Goal: Task Accomplishment & Management: Use online tool/utility

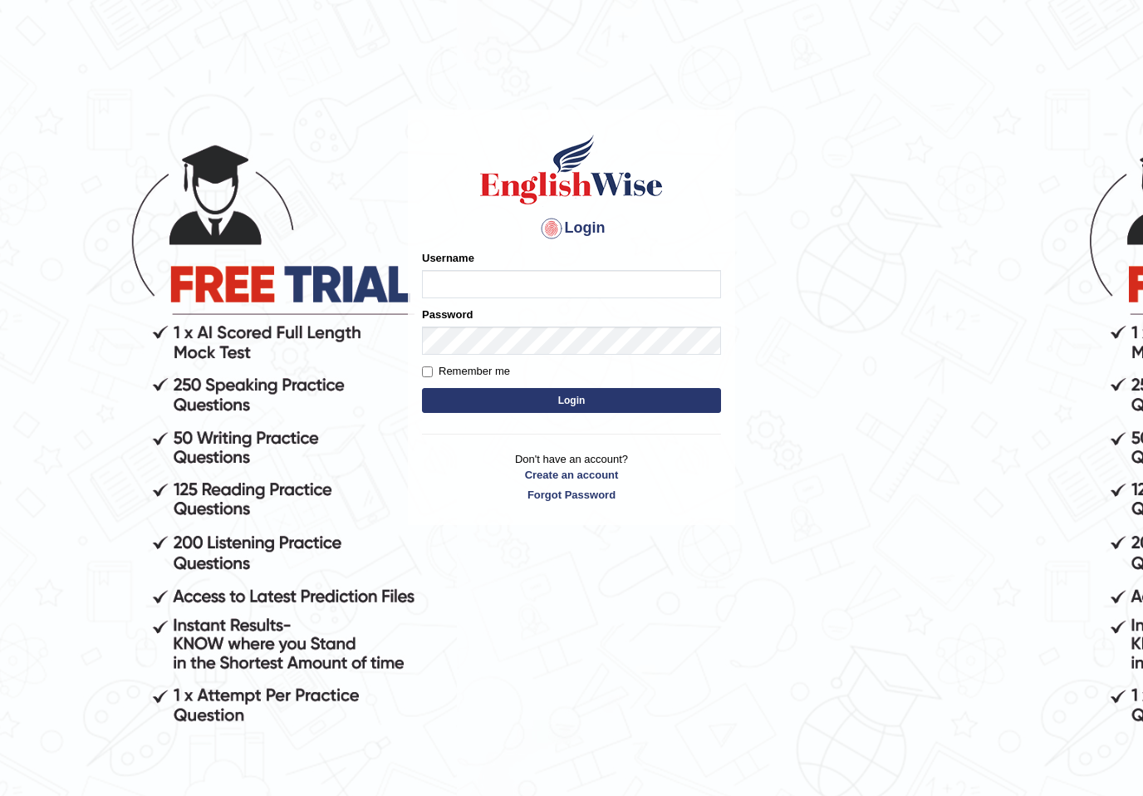
type input "vishwakarmad1999"
click at [571, 399] on button "Login" at bounding box center [571, 400] width 299 height 25
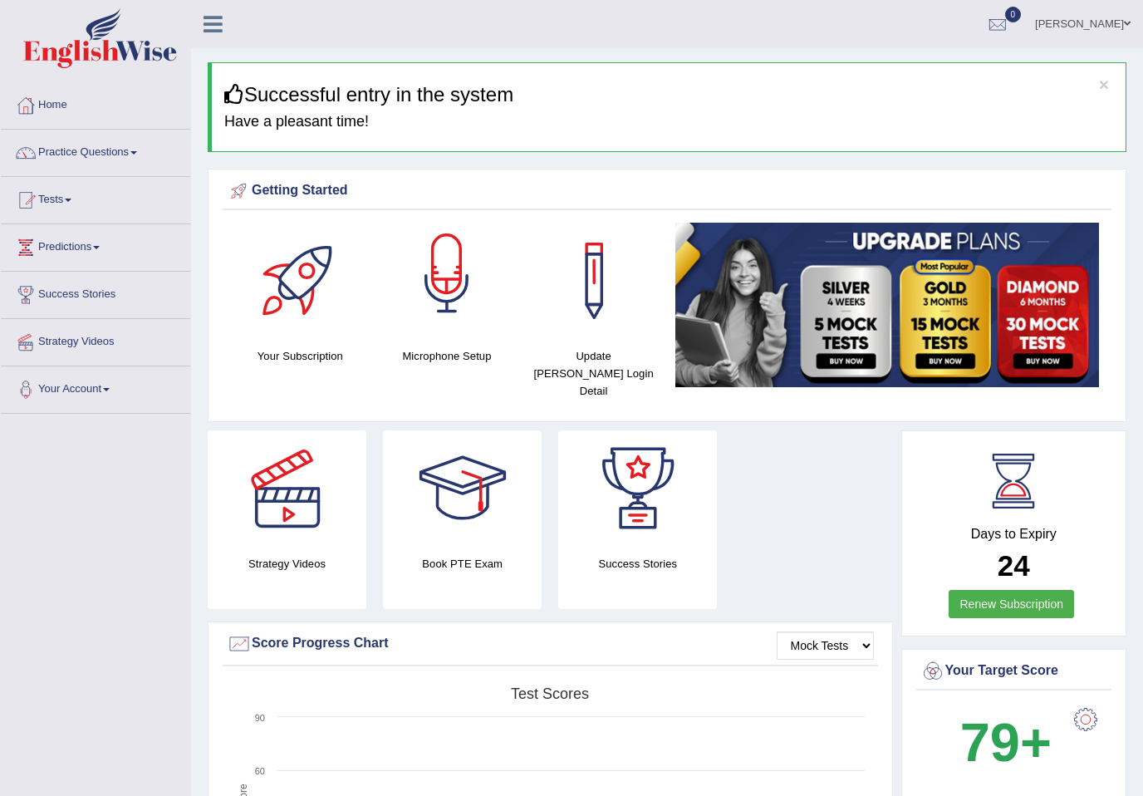
click at [439, 284] on div at bounding box center [447, 281] width 116 height 116
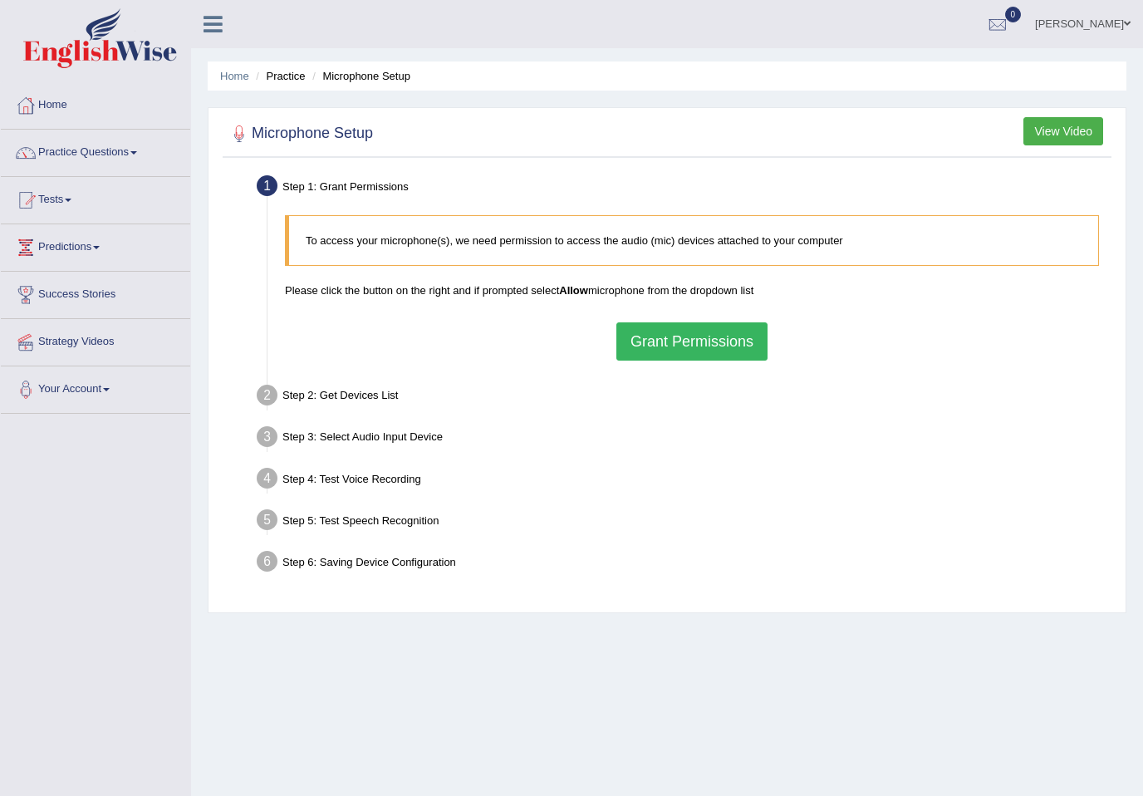
click at [679, 358] on button "Grant Permissions" at bounding box center [691, 341] width 151 height 38
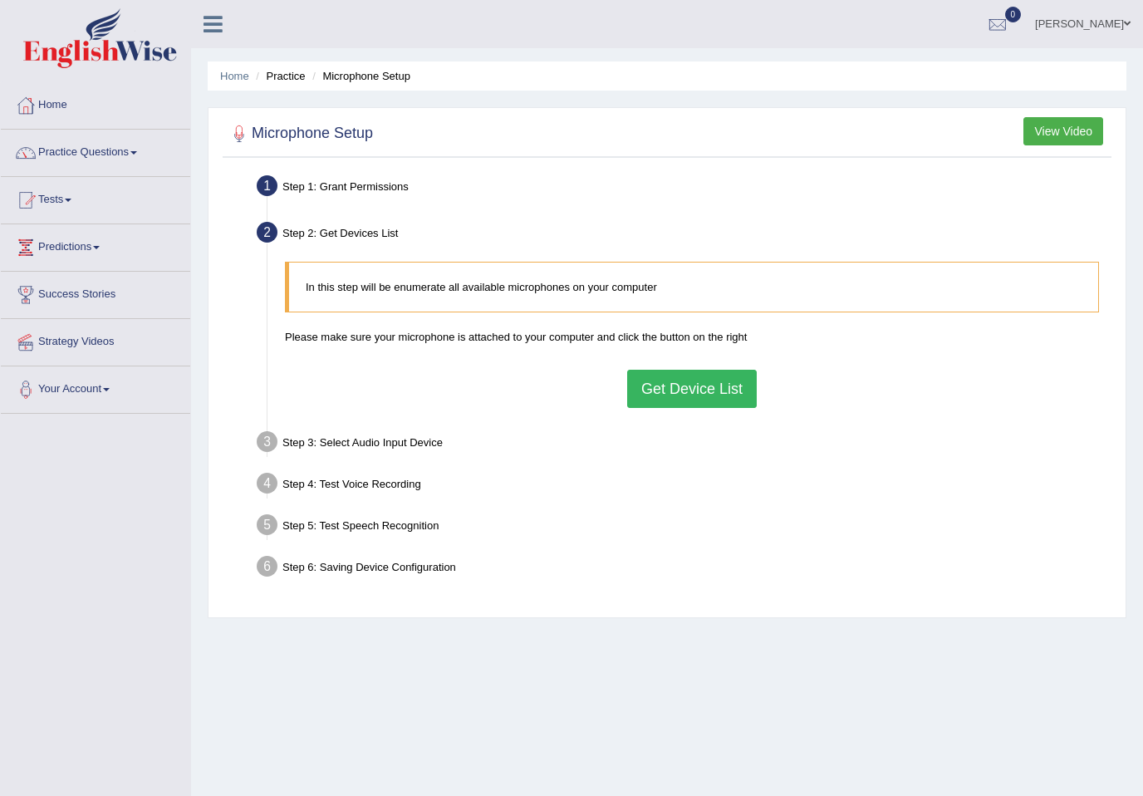
click at [682, 392] on button "Get Device List" at bounding box center [692, 389] width 130 height 38
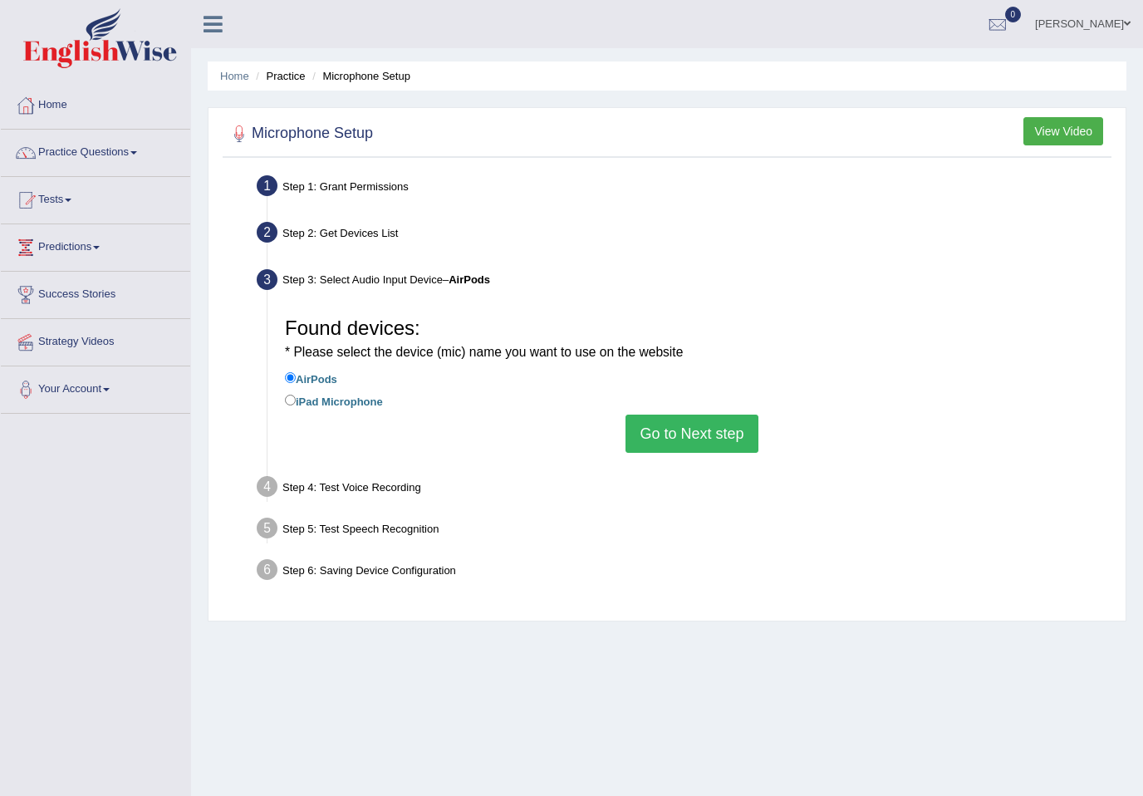
click at [686, 450] on button "Go to Next step" at bounding box center [691, 433] width 132 height 38
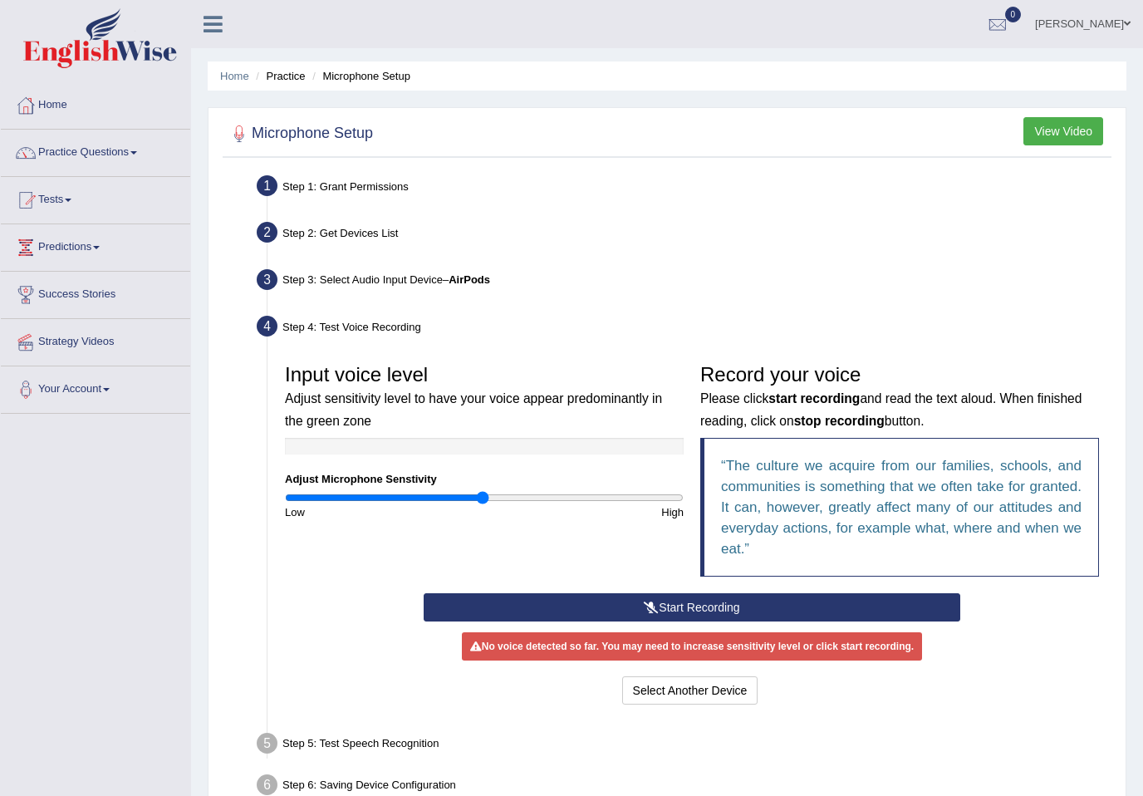
click at [693, 603] on button "Start Recording" at bounding box center [692, 607] width 537 height 28
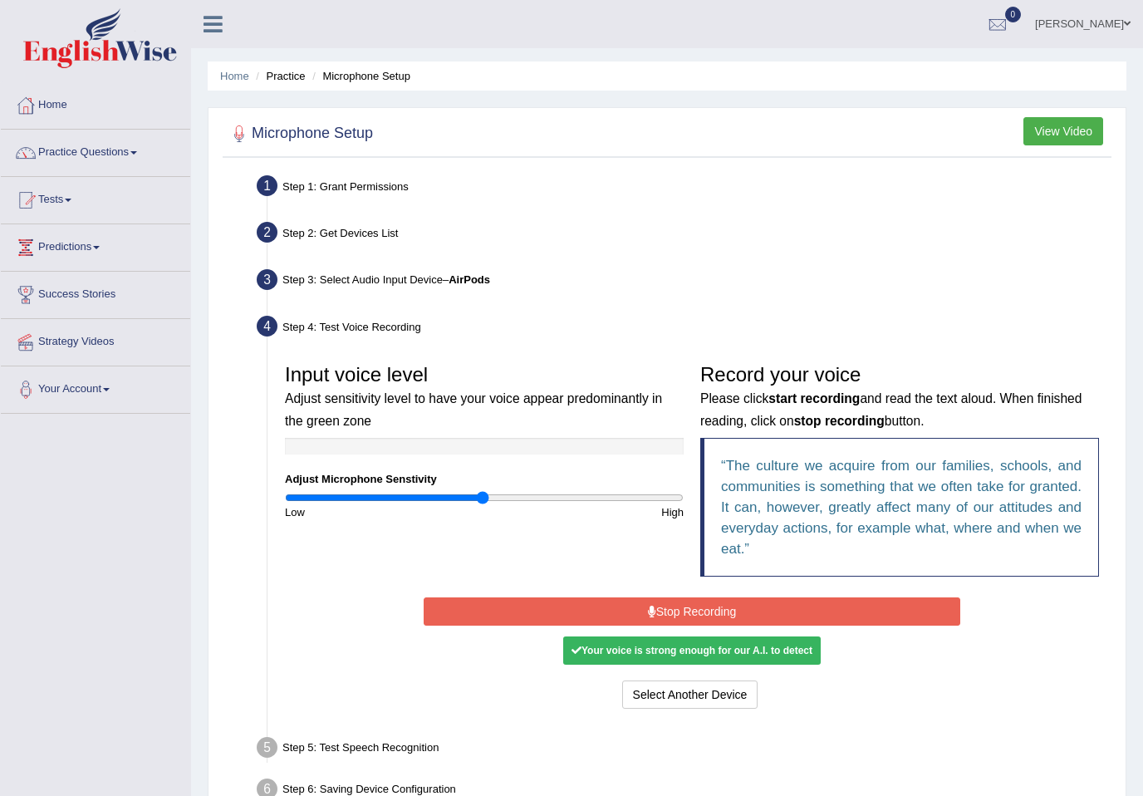
click at [726, 659] on div "Your voice is strong enough for our A.I. to detect" at bounding box center [691, 650] width 257 height 28
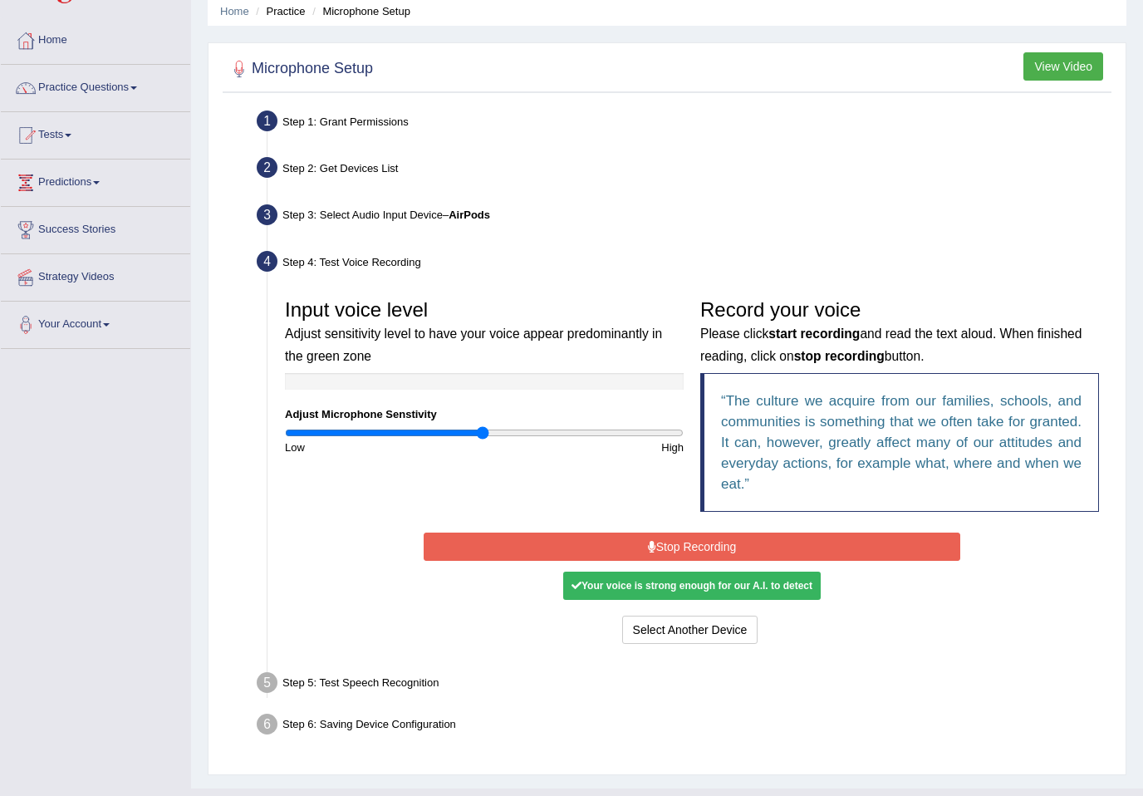
scroll to position [71, 0]
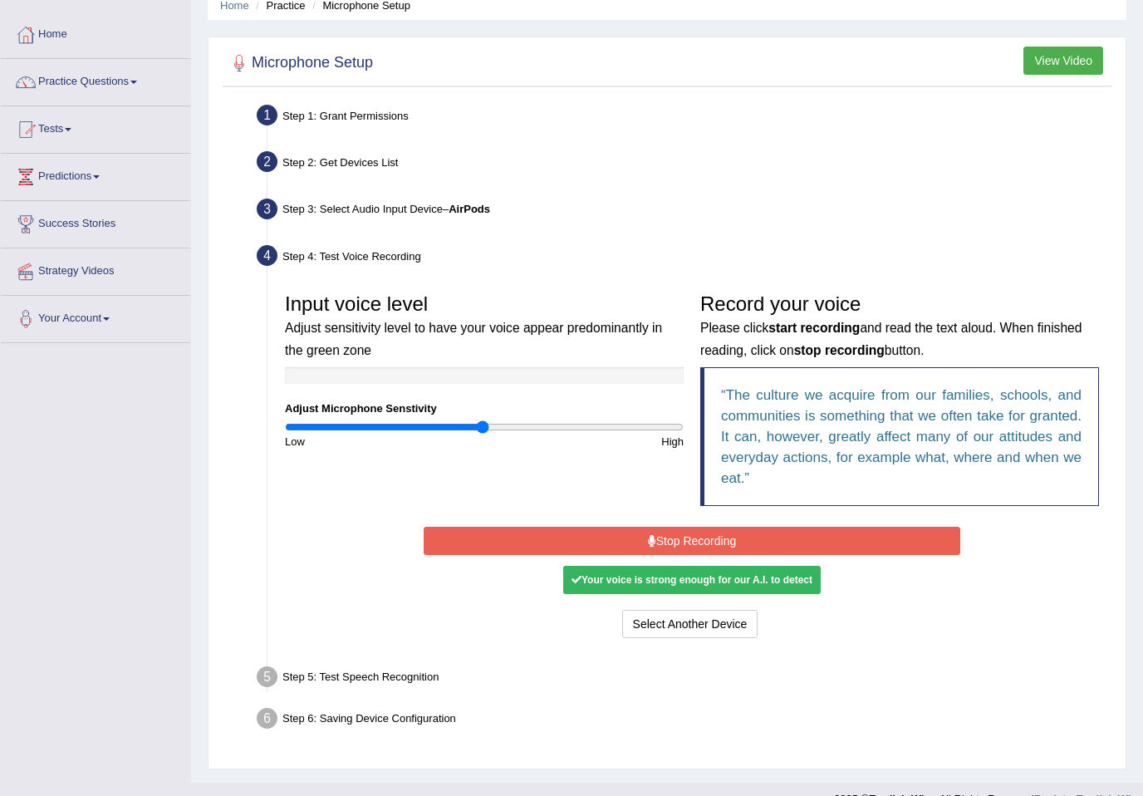
click at [532, 548] on button "Stop Recording" at bounding box center [692, 541] width 537 height 28
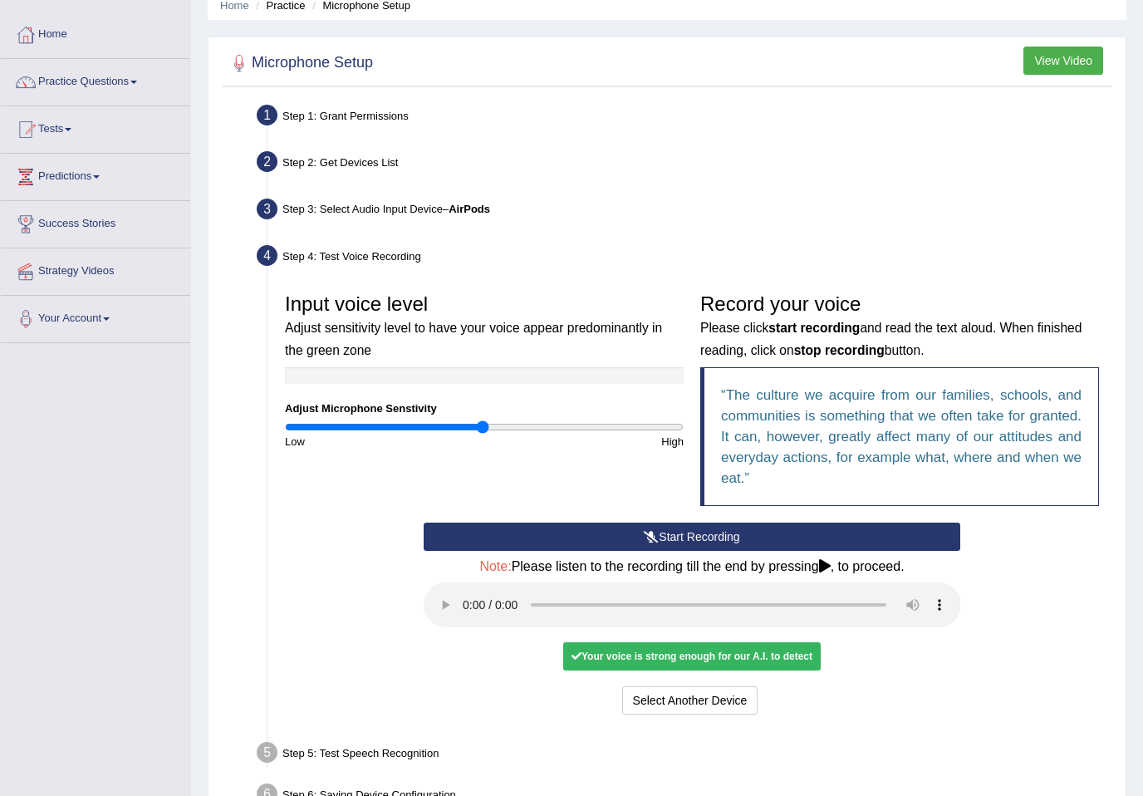
click at [468, 594] on audio at bounding box center [692, 604] width 537 height 45
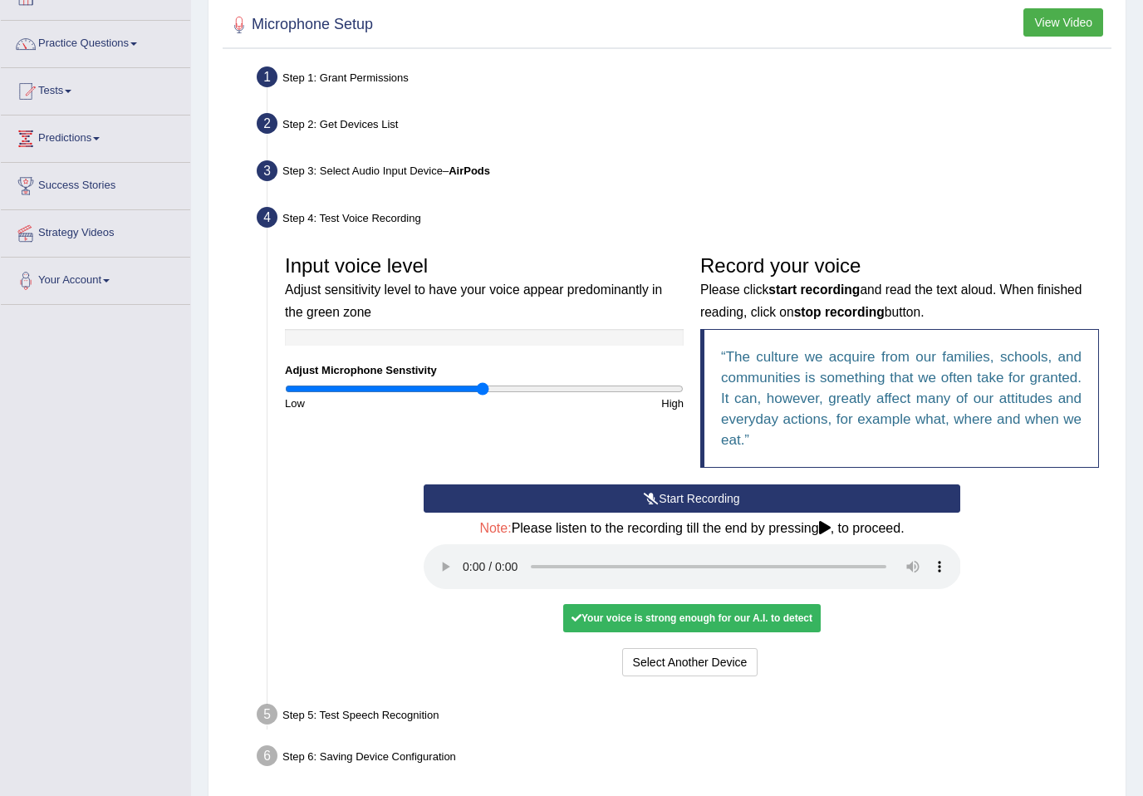
scroll to position [127, 0]
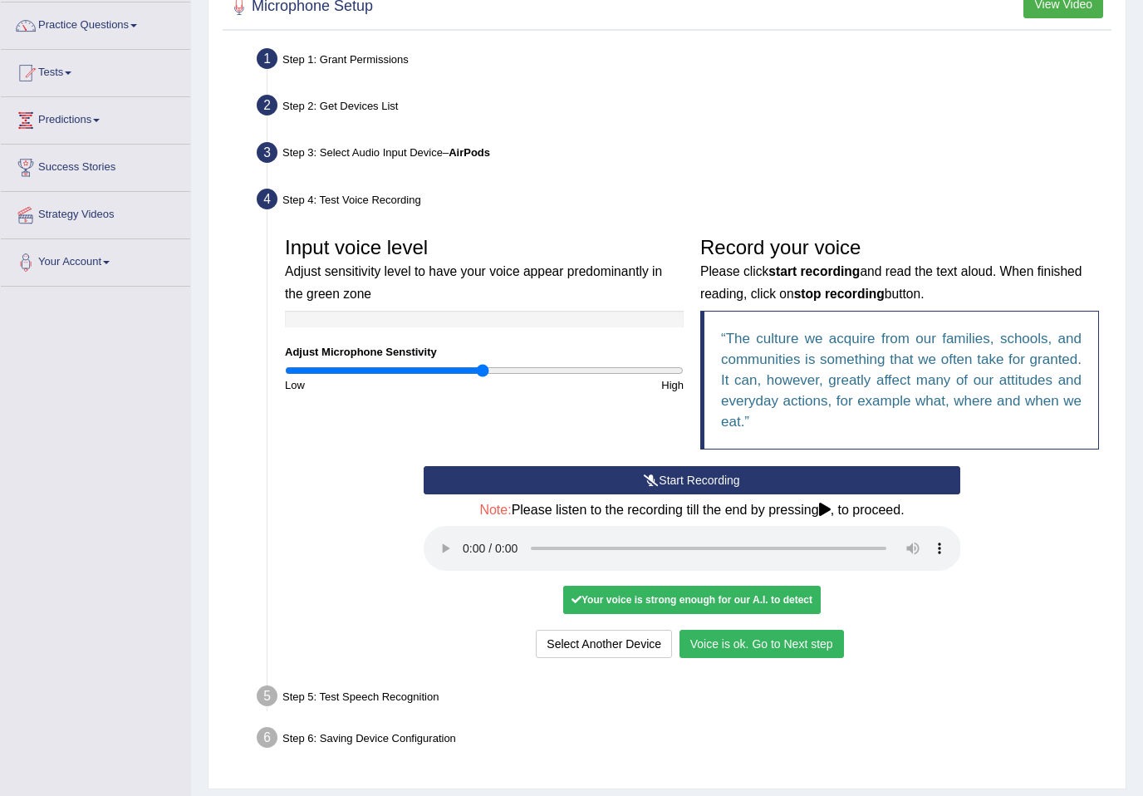
click at [705, 638] on div "Select Another Device Voice is ok. Go to Next step" at bounding box center [692, 646] width 537 height 32
click at [702, 633] on button "Voice is ok. Go to Next step" at bounding box center [761, 644] width 164 height 28
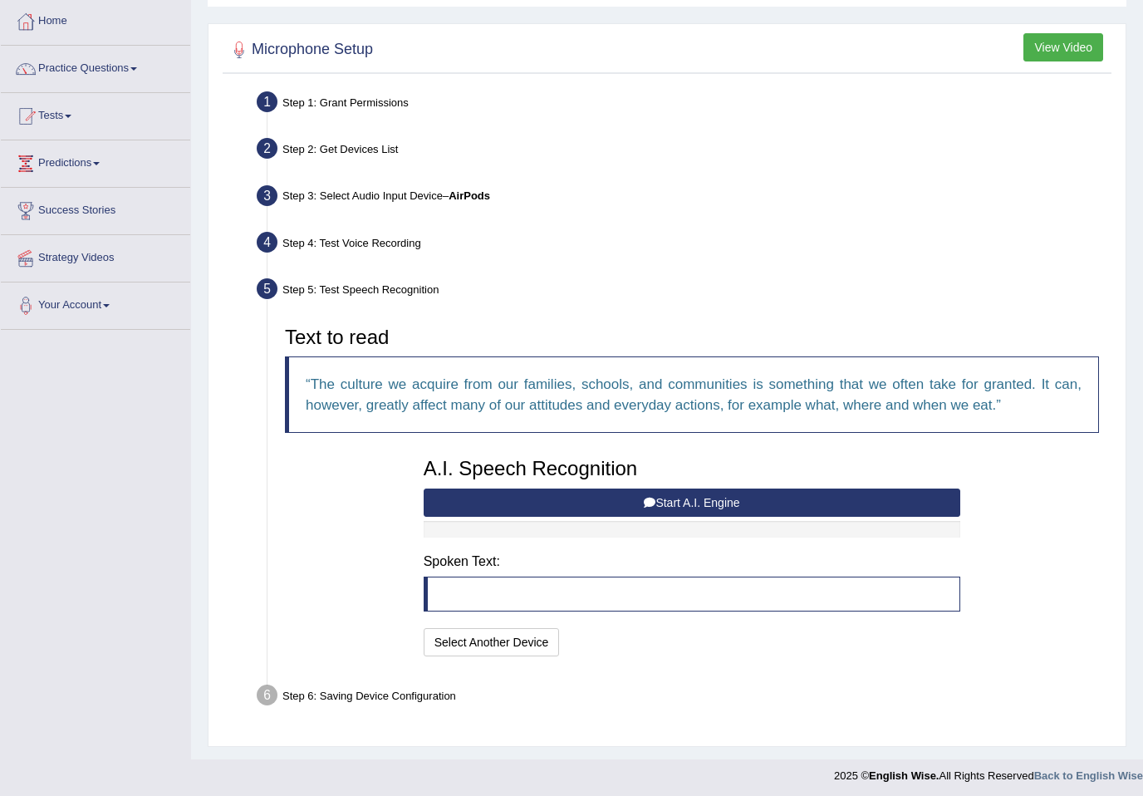
scroll to position [61, 0]
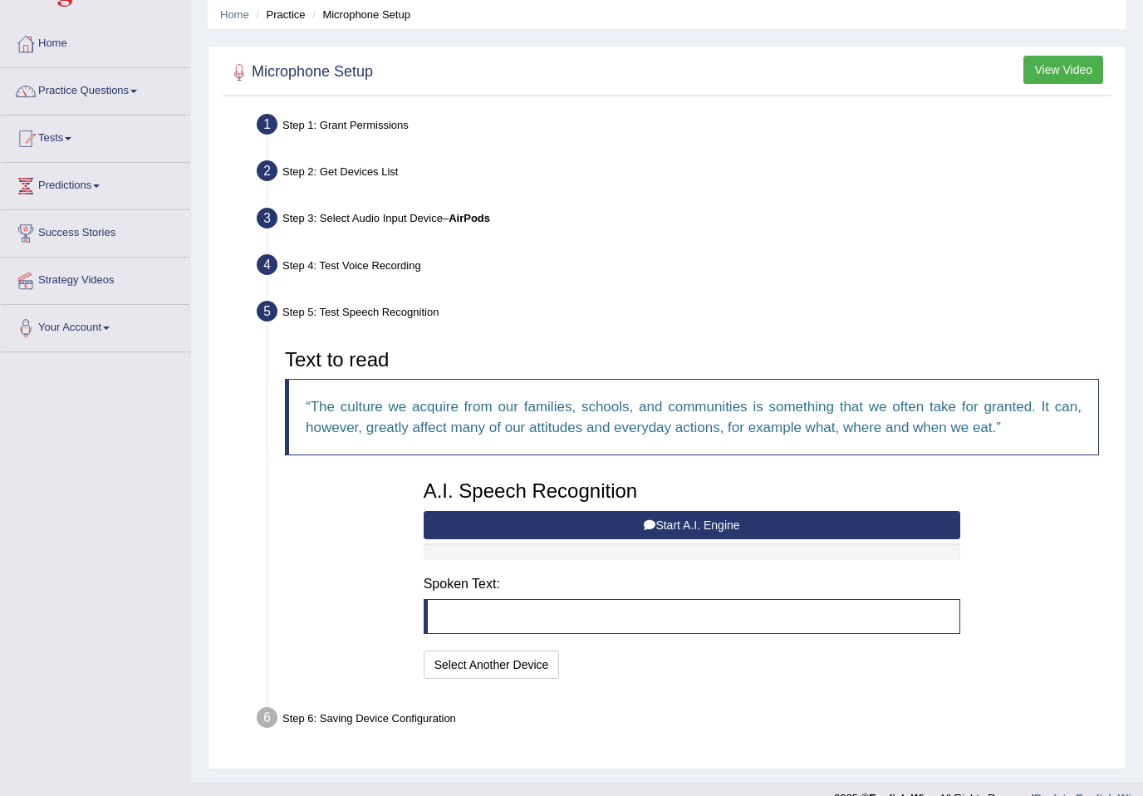
click at [659, 522] on button "Start A.I. Engine" at bounding box center [692, 525] width 537 height 28
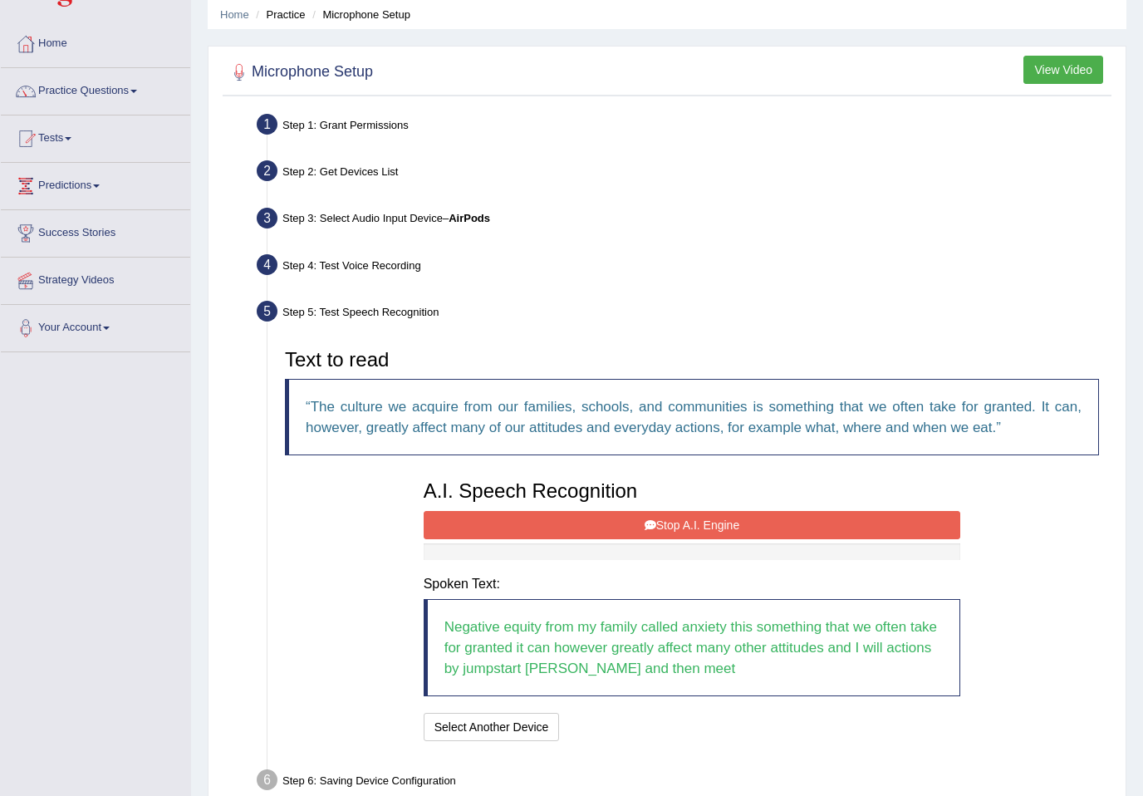
click at [939, 520] on button "Stop A.I. Engine" at bounding box center [692, 525] width 537 height 28
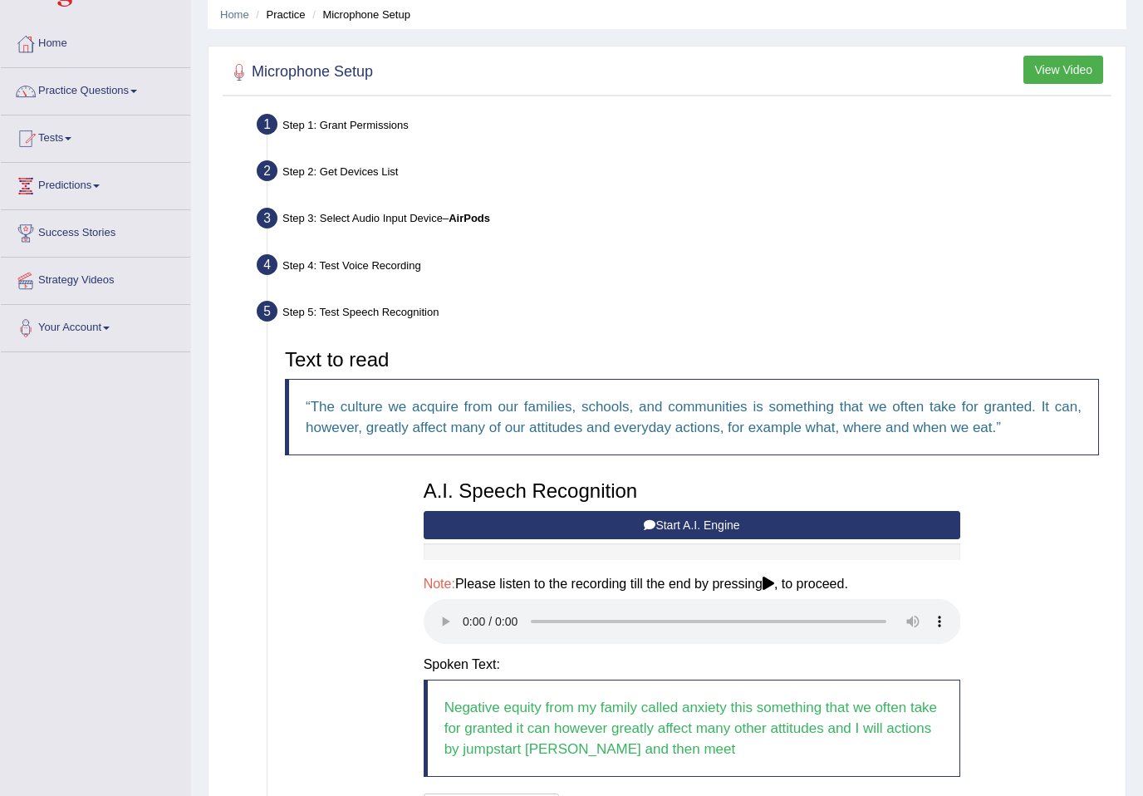
click at [465, 610] on audio at bounding box center [692, 621] width 537 height 45
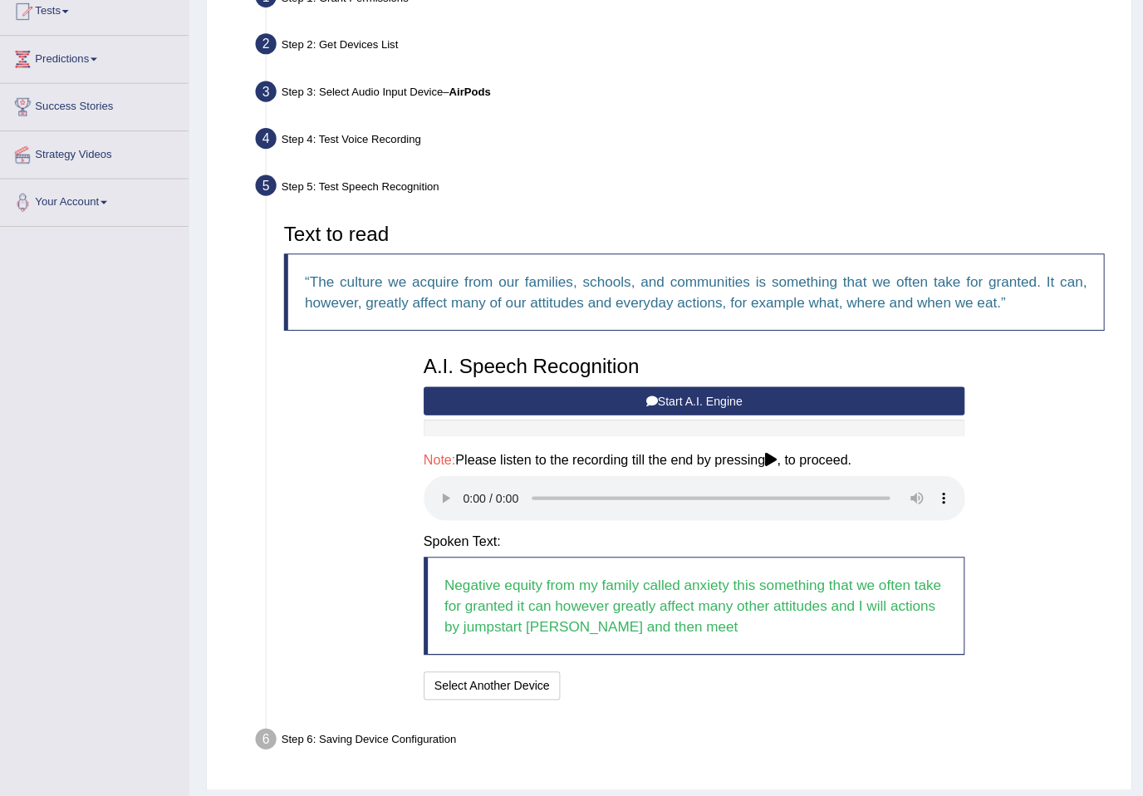
scroll to position [189, 0]
click at [453, 597] on blockquote "Negative equity from my family called anxiety this something that we often take…" at bounding box center [692, 600] width 537 height 97
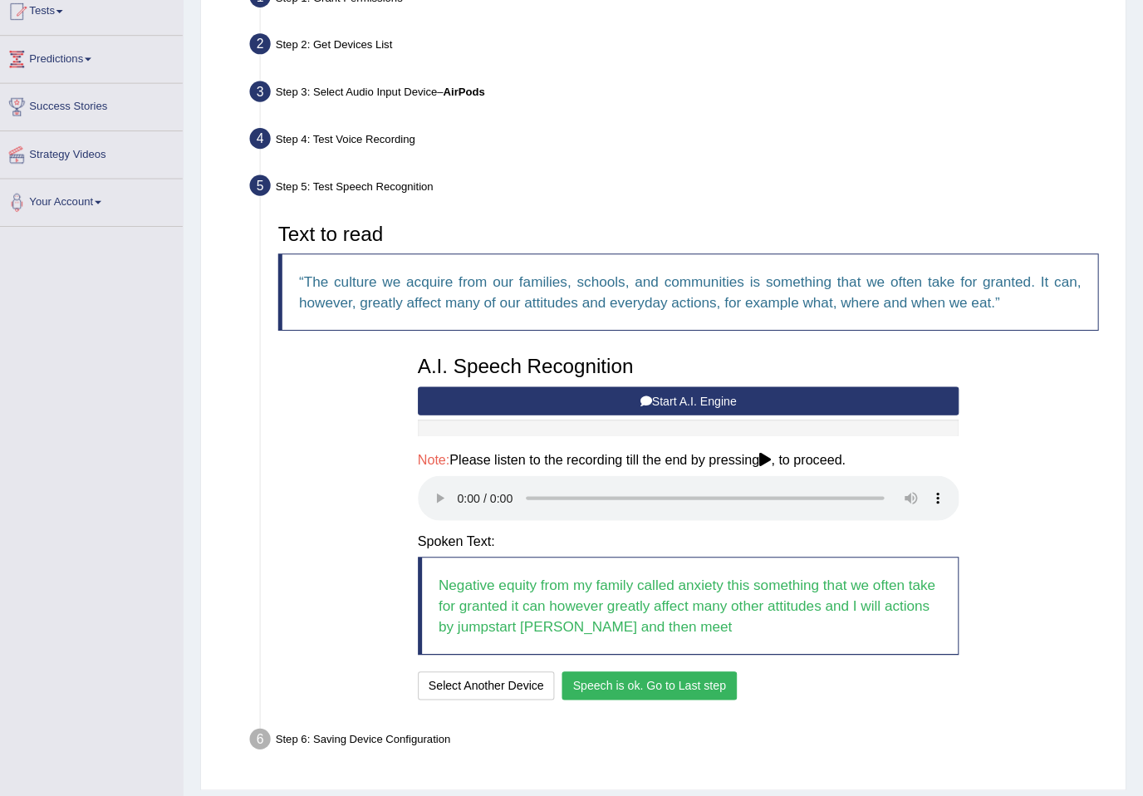
click at [696, 666] on button "Speech is ok. Go to Last step" at bounding box center [653, 680] width 174 height 28
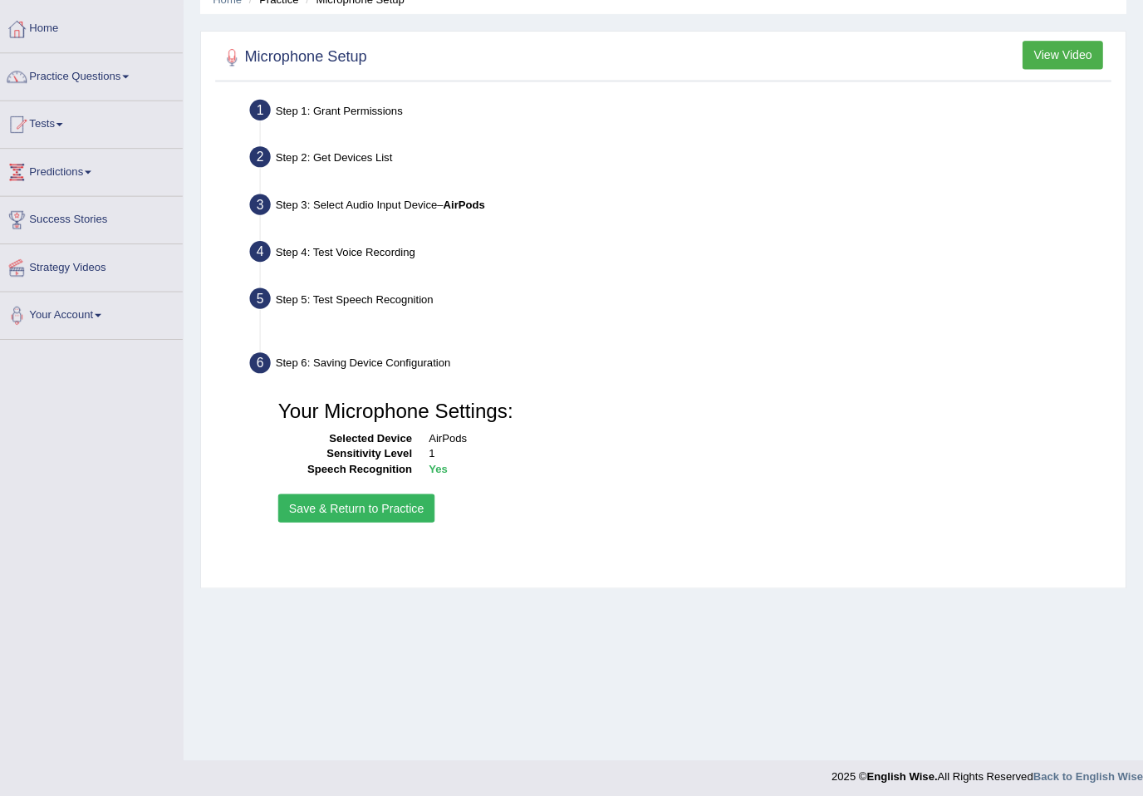
scroll to position [56, 0]
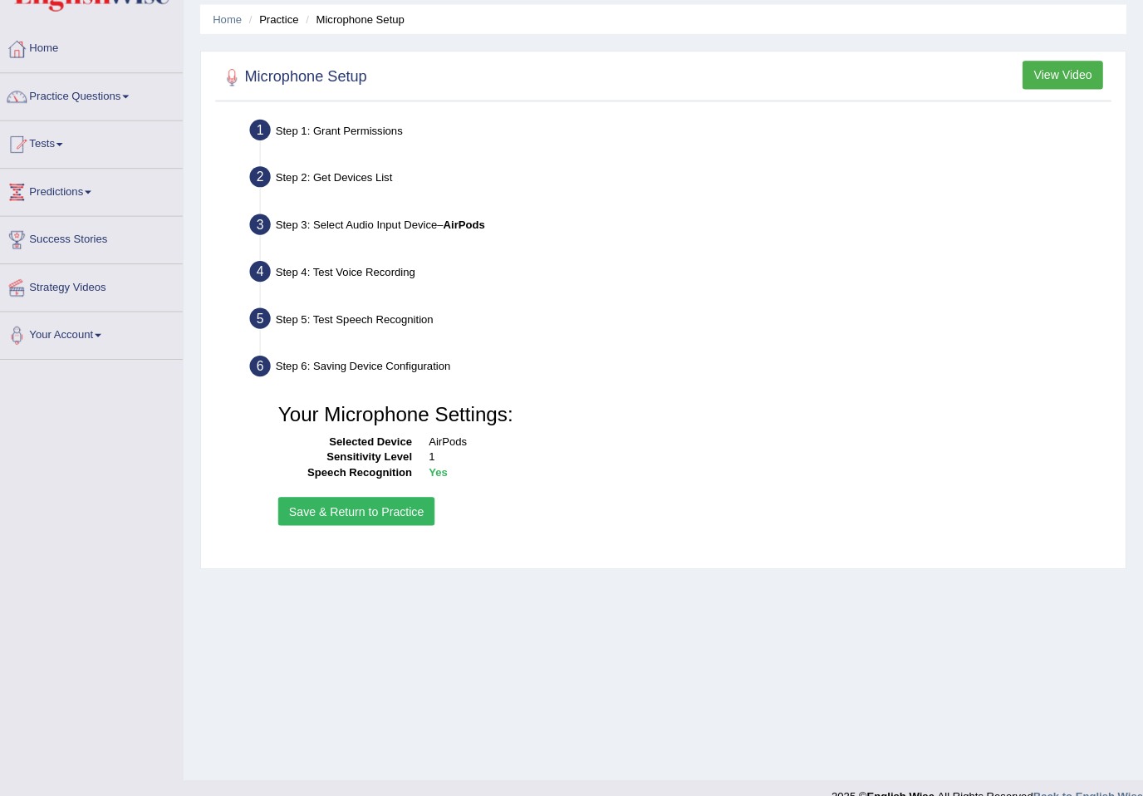
click at [324, 507] on button "Save & Return to Practice" at bounding box center [362, 507] width 155 height 28
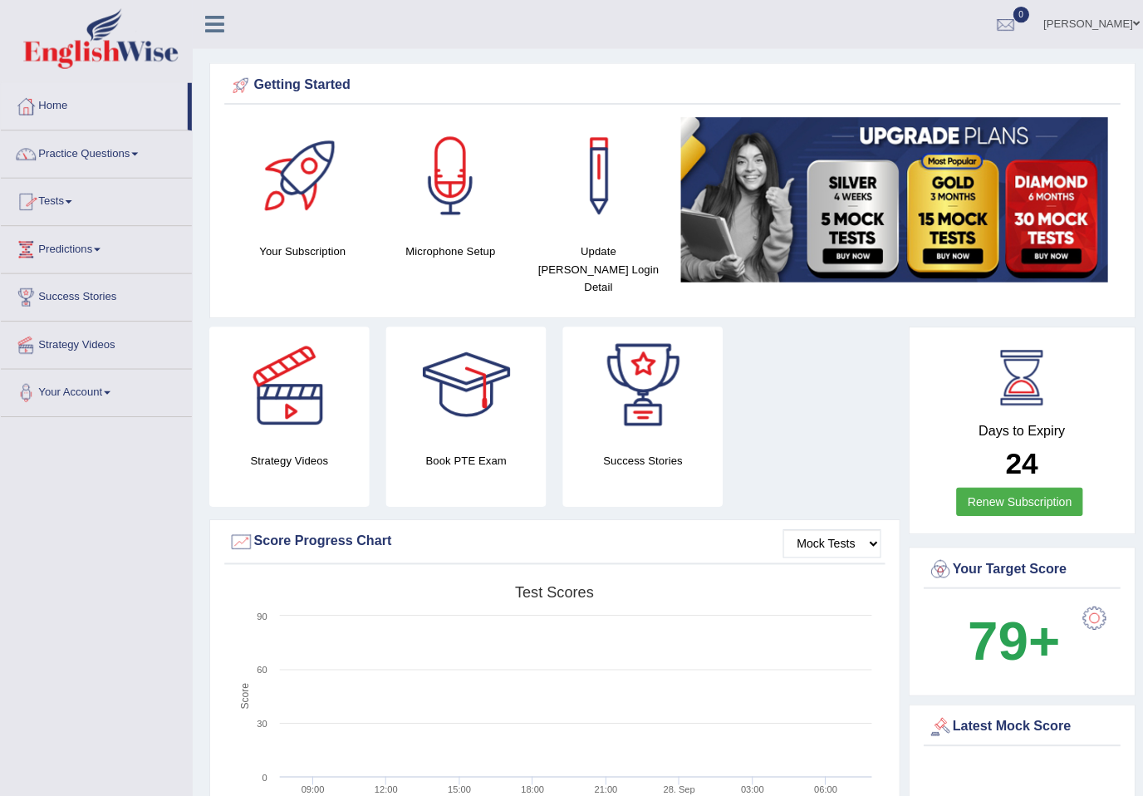
click at [98, 155] on link "Practice Questions" at bounding box center [95, 151] width 189 height 42
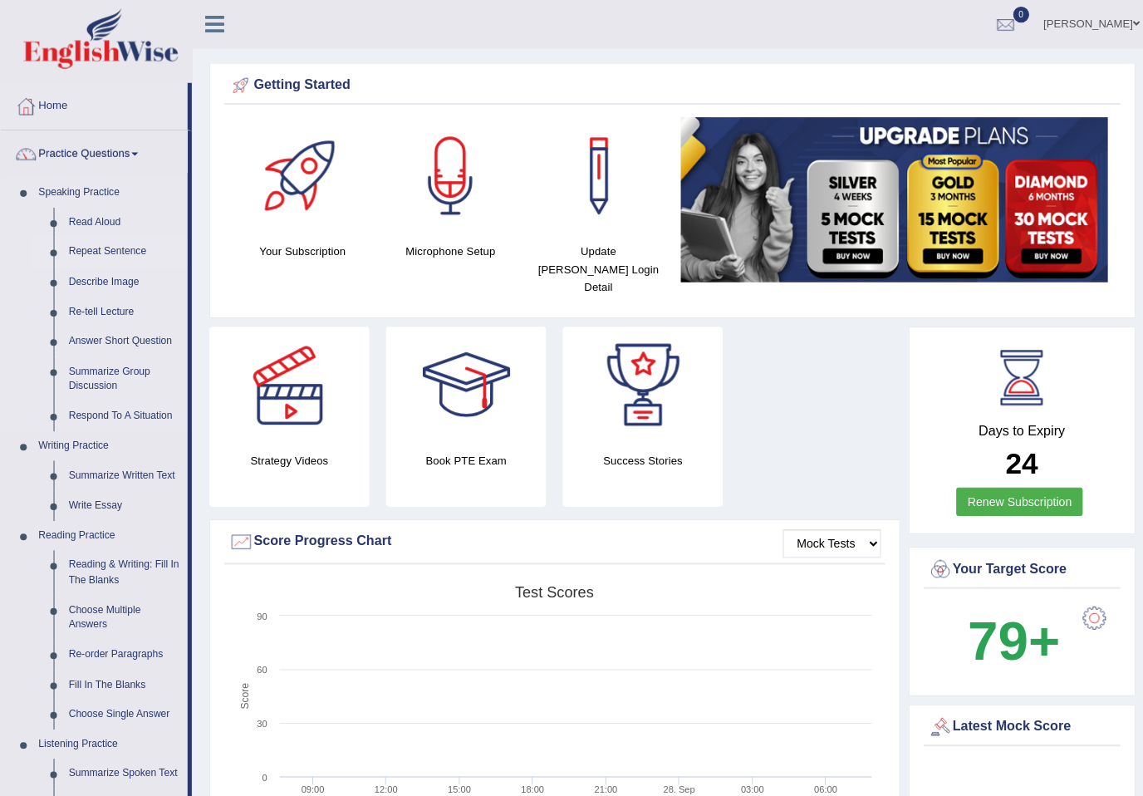
click at [124, 248] on div at bounding box center [571, 398] width 1143 height 796
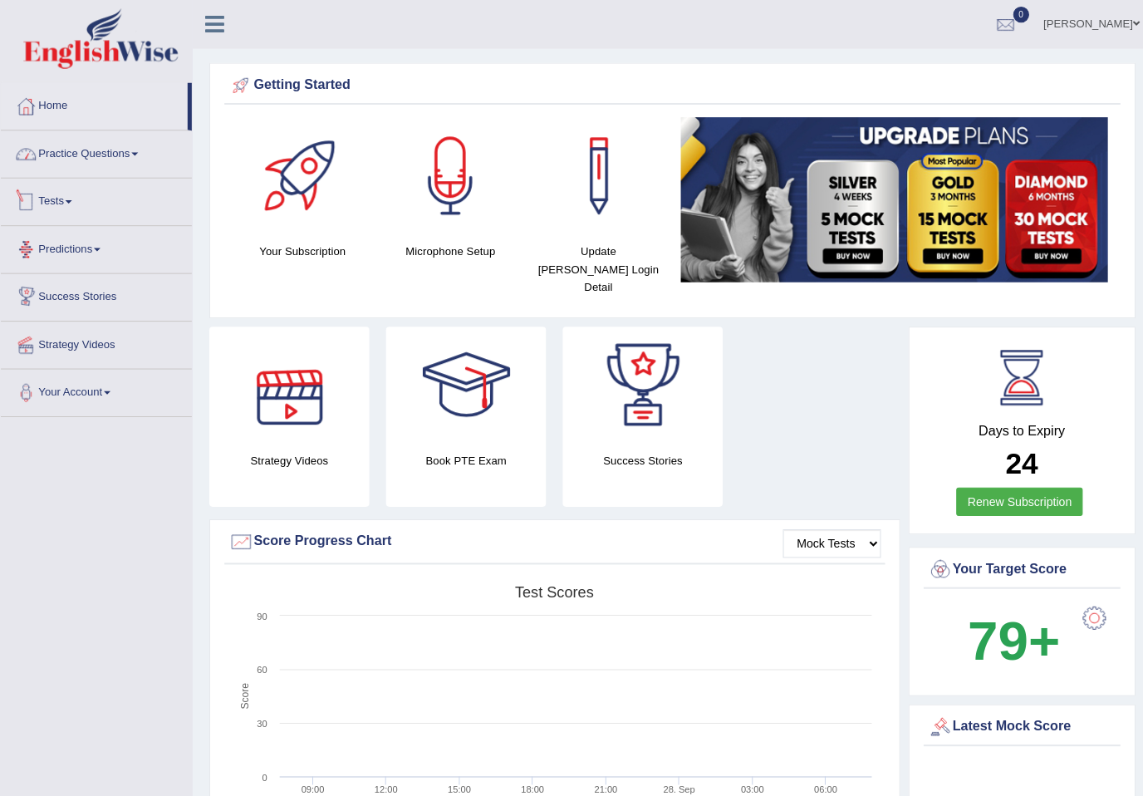
click at [56, 149] on link "Practice Questions" at bounding box center [95, 151] width 189 height 42
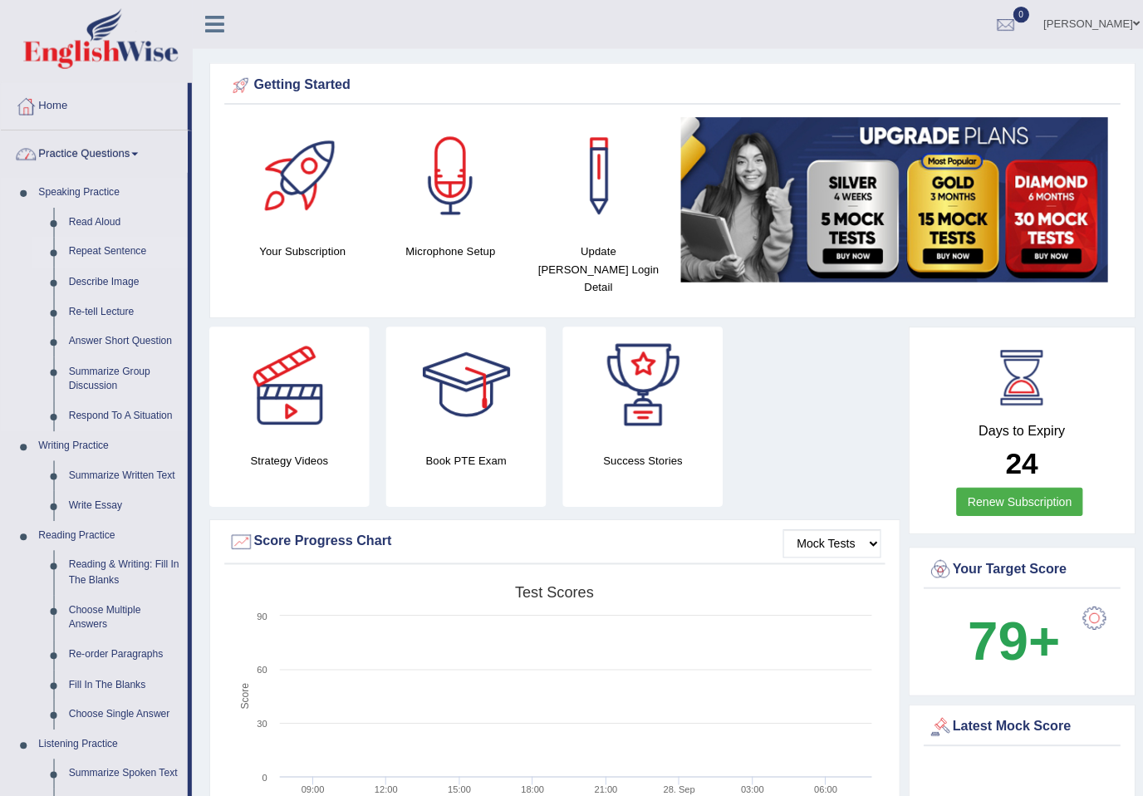
click at [78, 245] on div at bounding box center [571, 398] width 1143 height 796
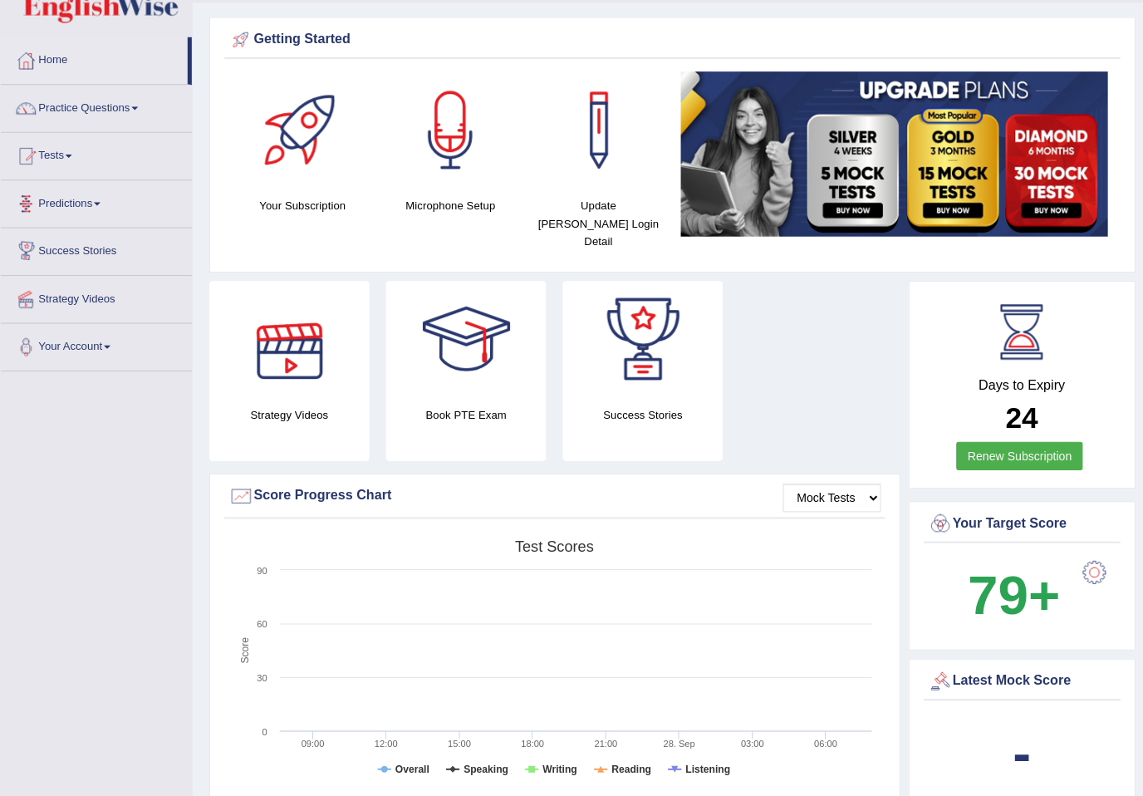
scroll to position [42, 0]
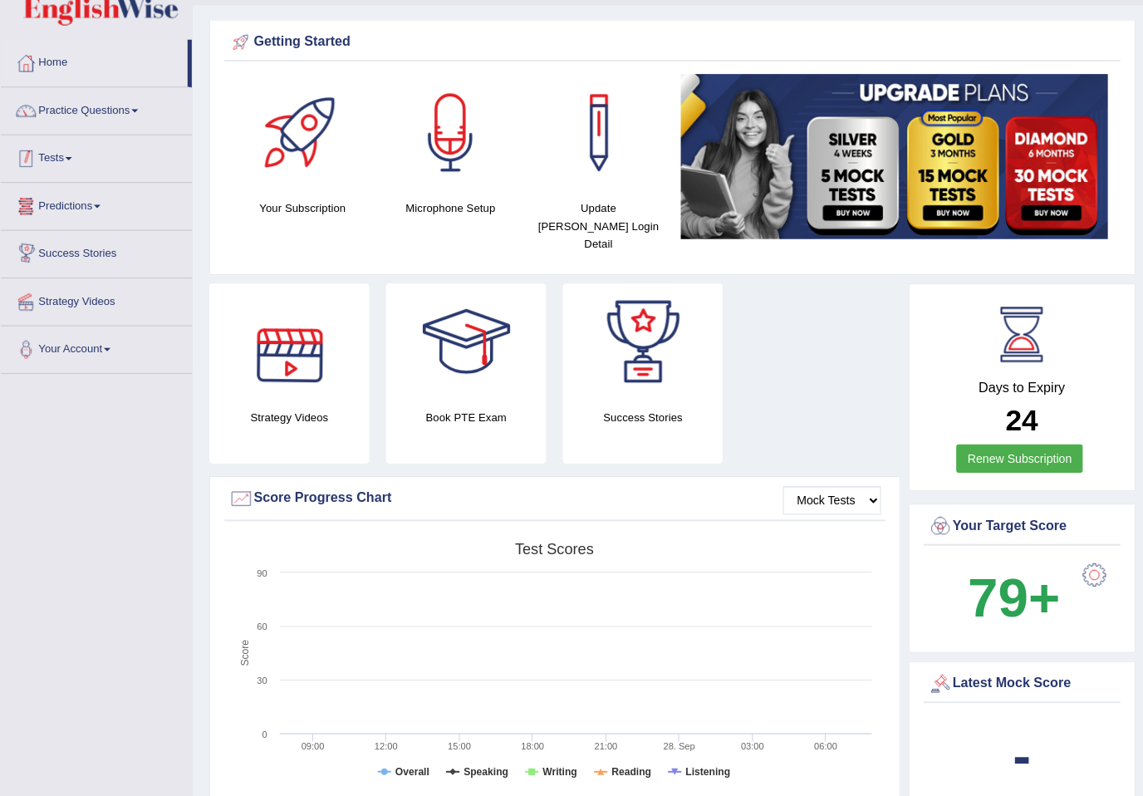
click at [115, 119] on link "Practice Questions" at bounding box center [95, 108] width 189 height 42
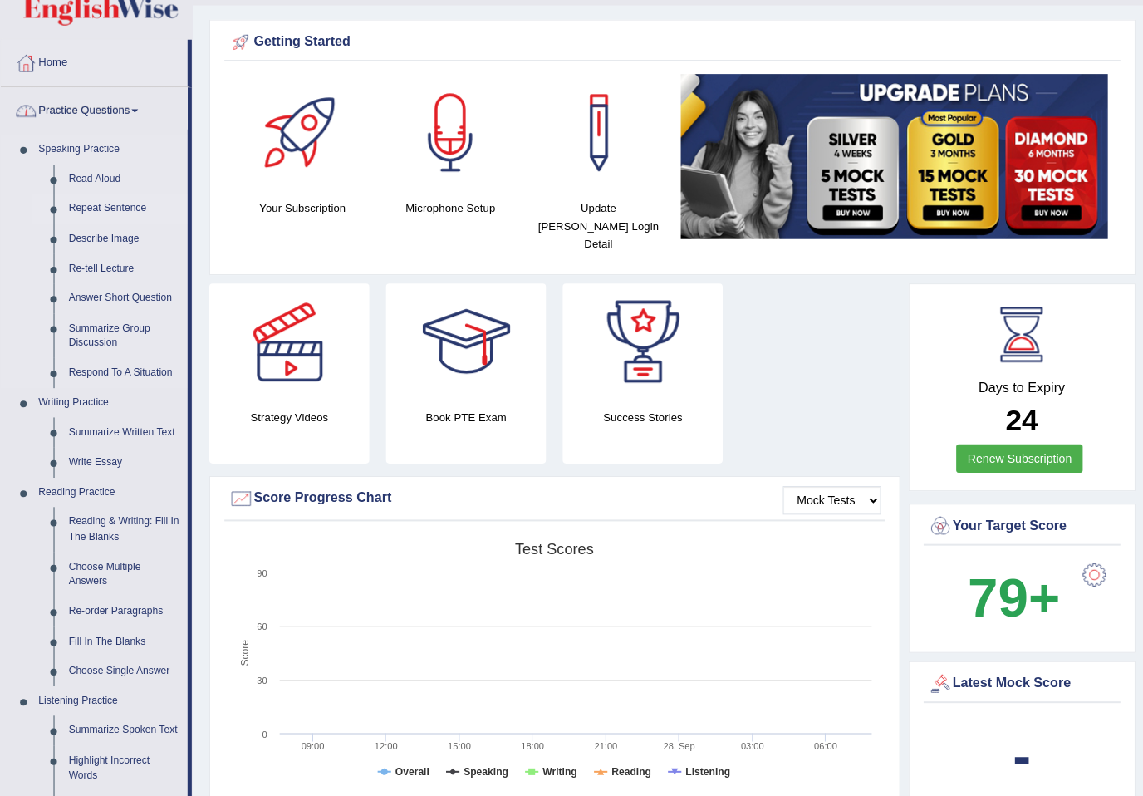
click at [115, 208] on div at bounding box center [571, 398] width 1143 height 796
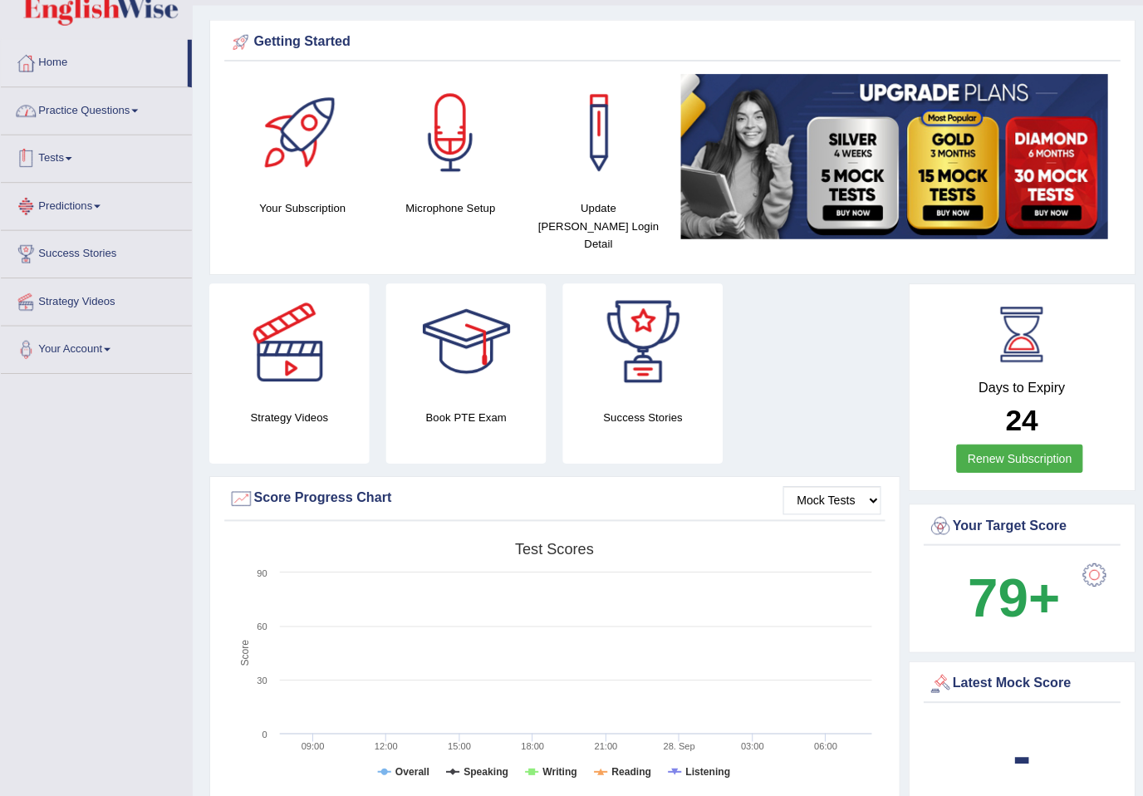
click at [106, 111] on link "Practice Questions" at bounding box center [95, 108] width 189 height 42
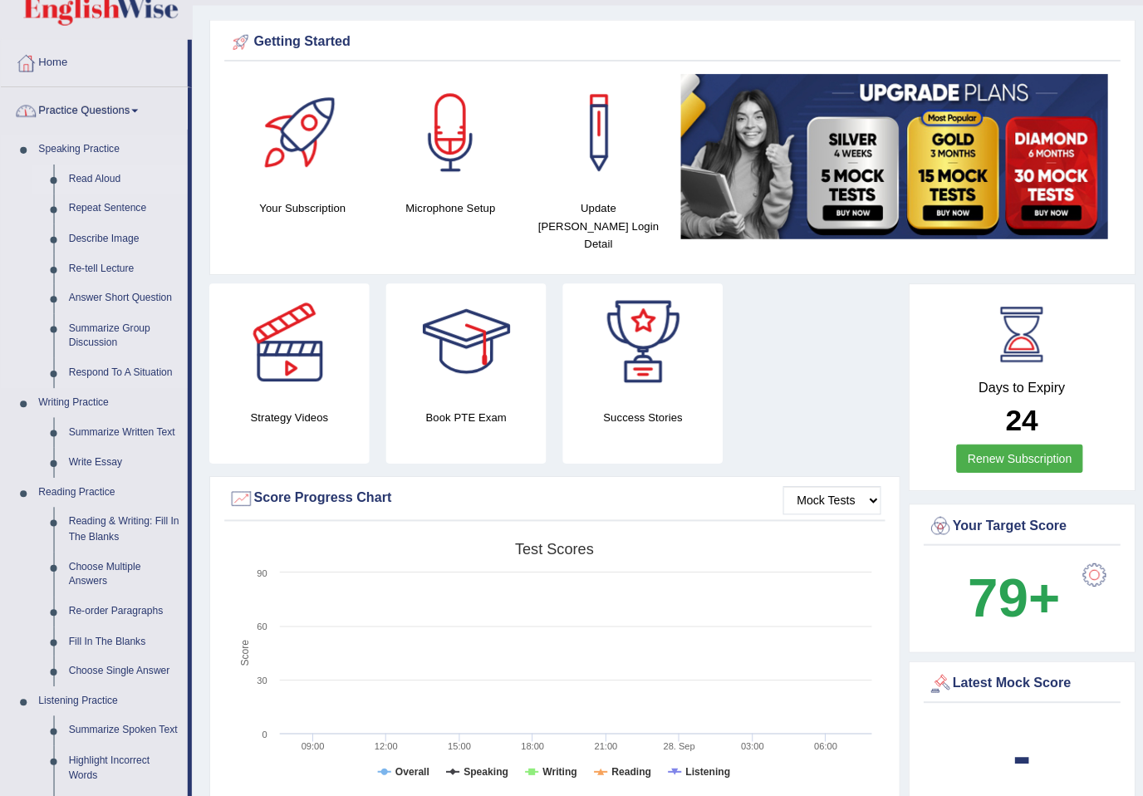
click at [93, 175] on div at bounding box center [571, 398] width 1143 height 796
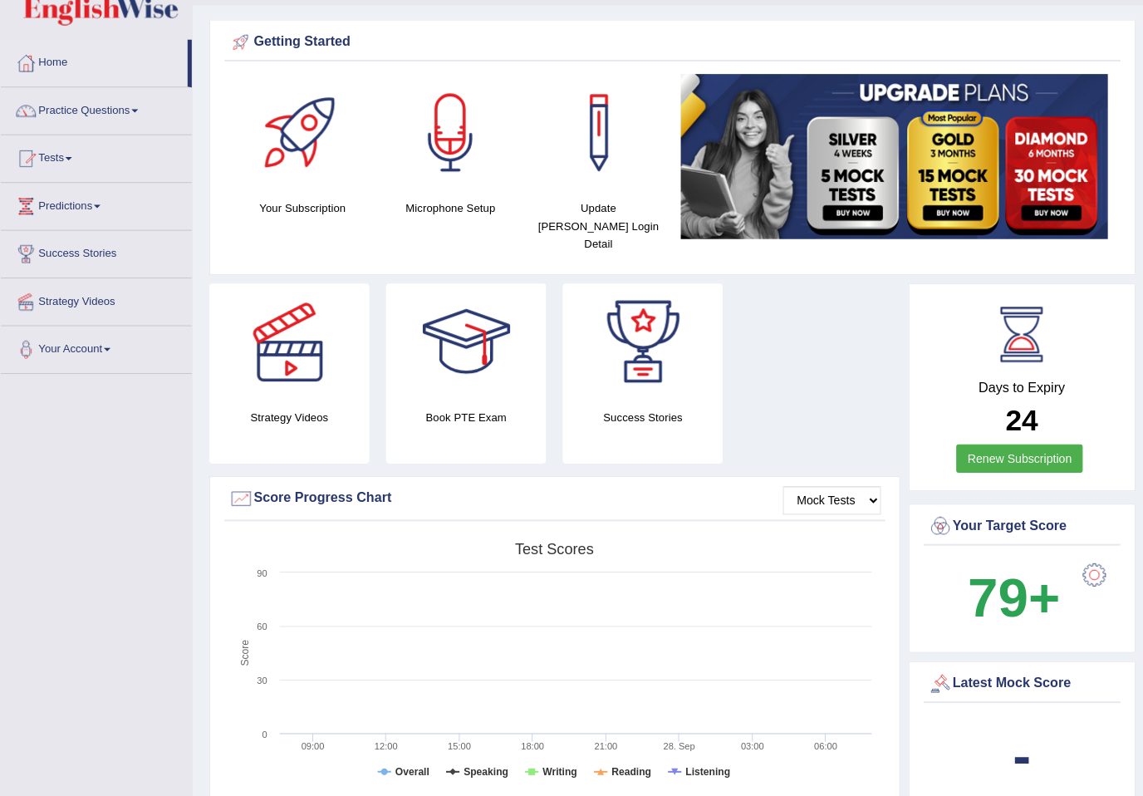
scroll to position [0, 0]
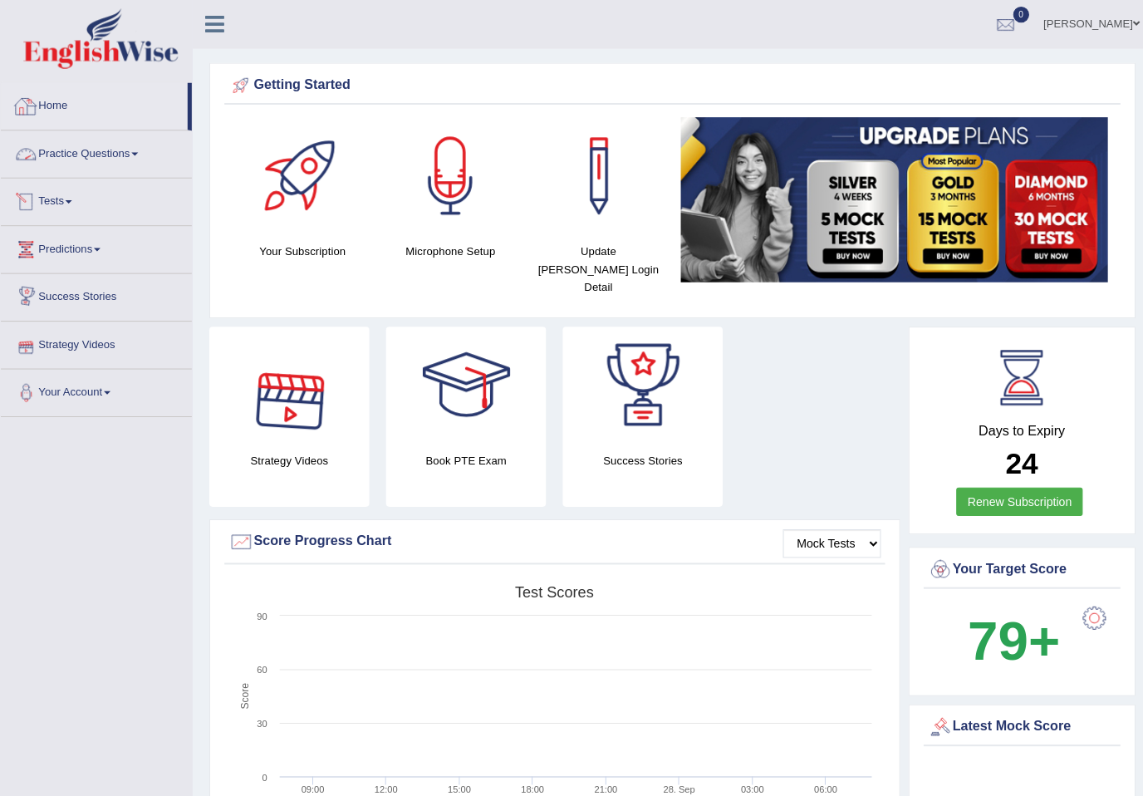
click at [58, 194] on link "Tests" at bounding box center [95, 198] width 189 height 42
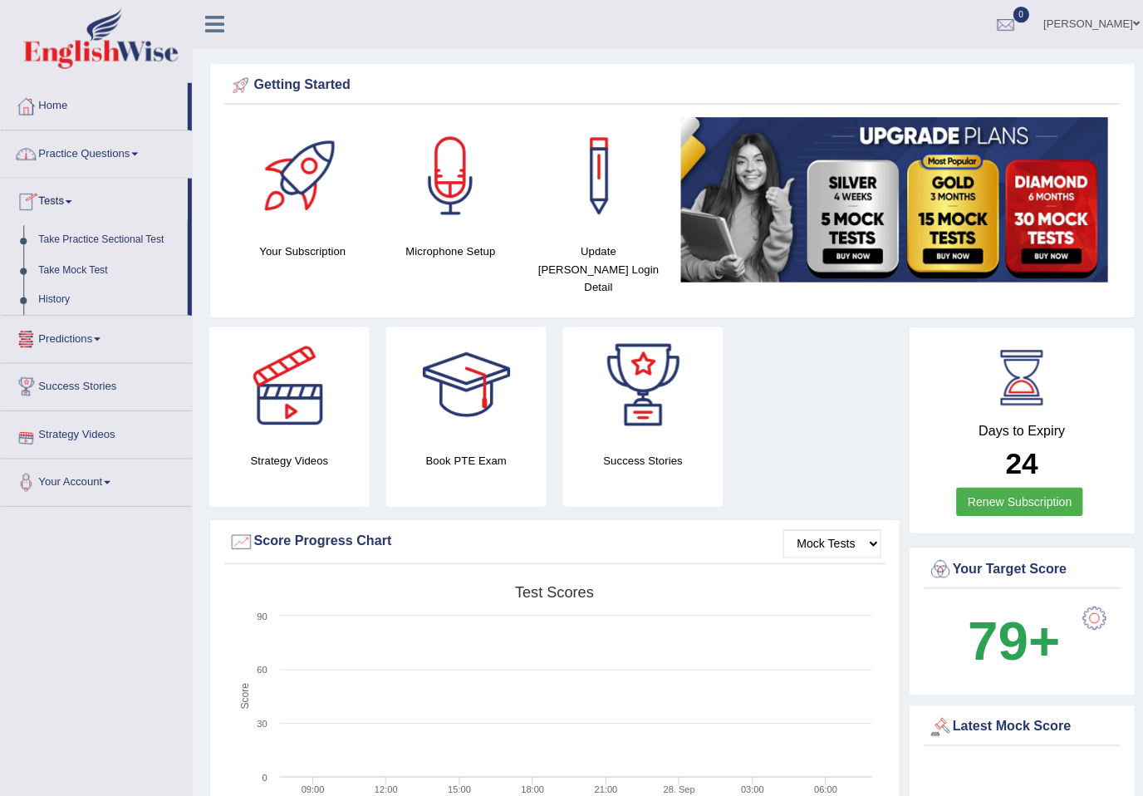
click at [81, 144] on div at bounding box center [571, 398] width 1143 height 796
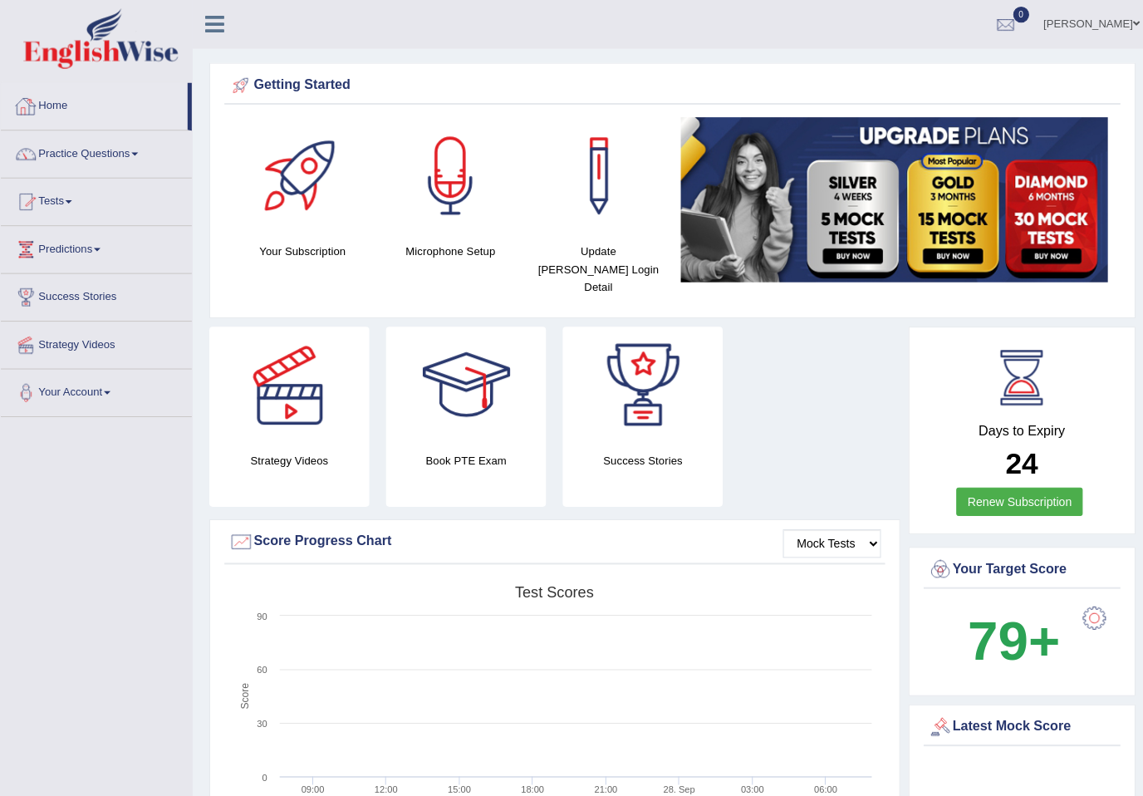
click at [44, 107] on link "Home" at bounding box center [93, 103] width 185 height 42
click at [84, 150] on link "Practice Questions" at bounding box center [95, 151] width 189 height 42
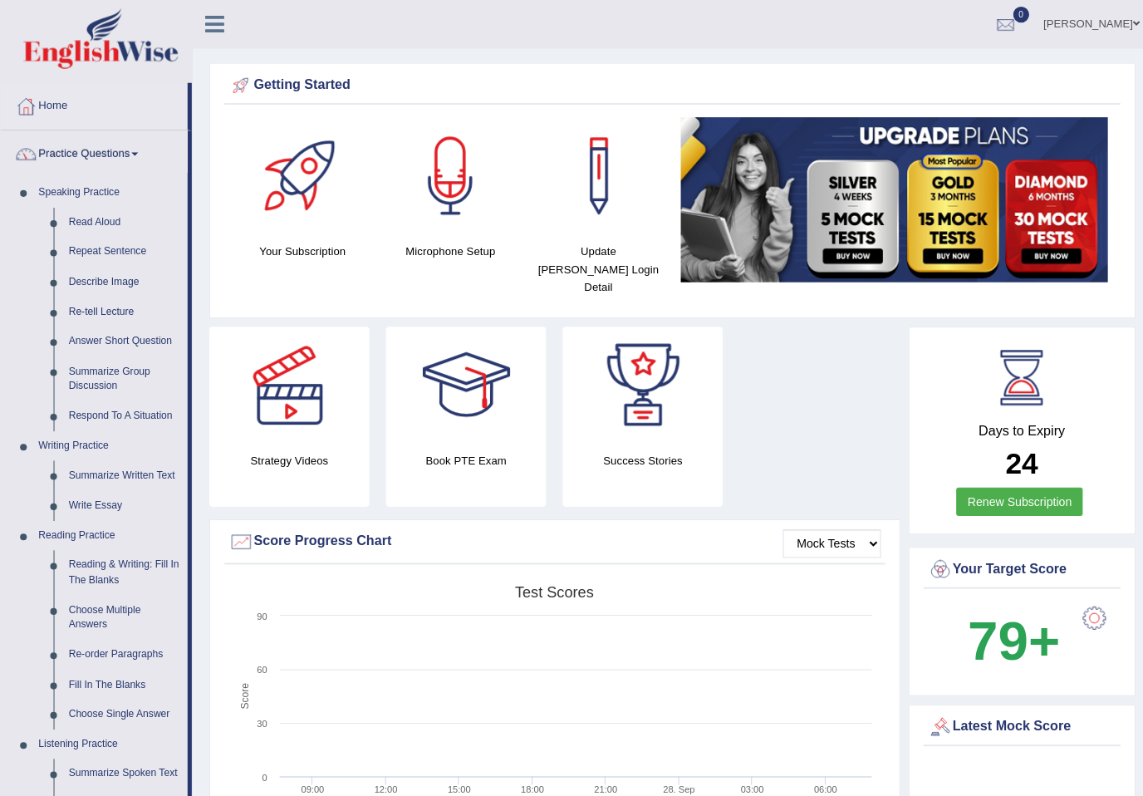
click at [85, 217] on div at bounding box center [571, 398] width 1143 height 796
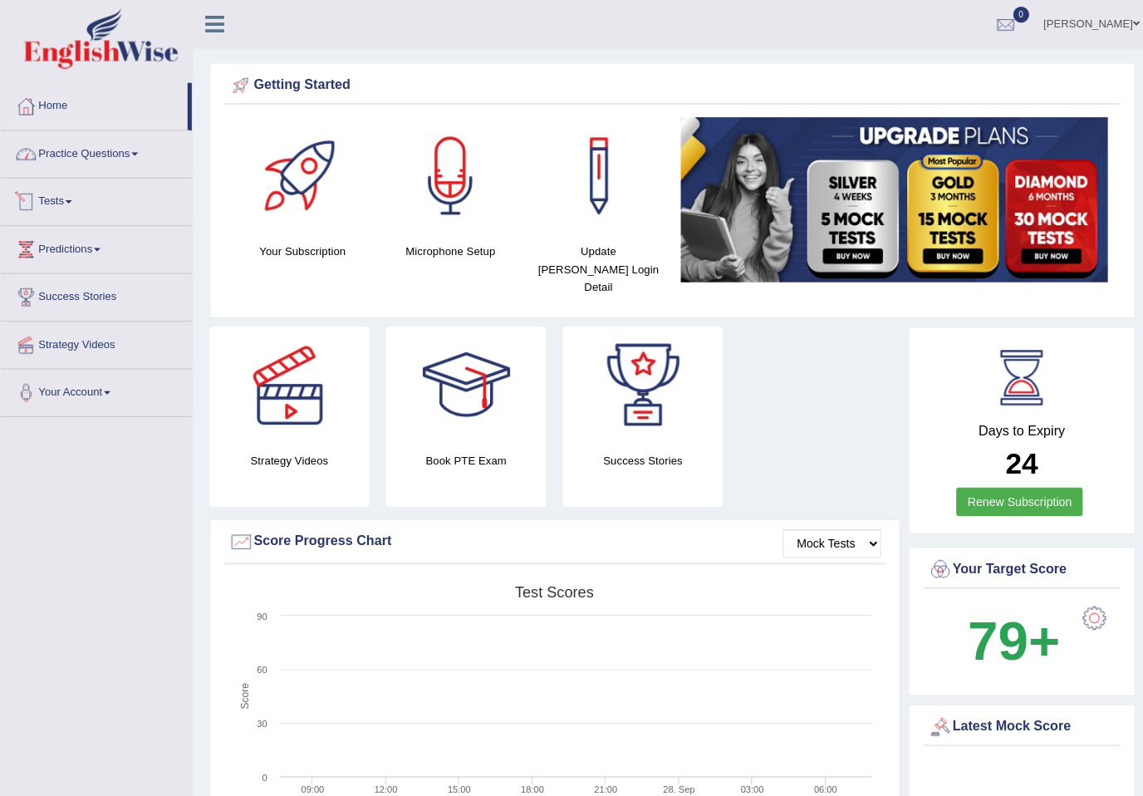
click at [89, 159] on link "Practice Questions" at bounding box center [95, 151] width 189 height 42
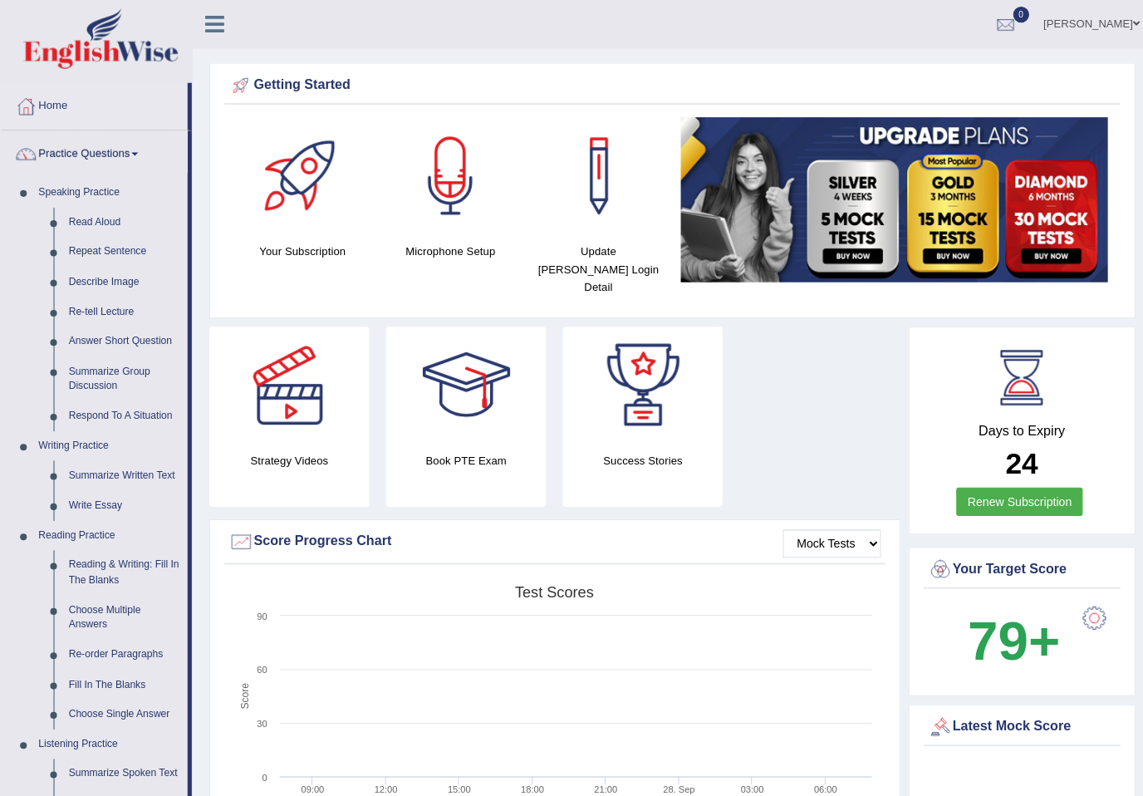
click at [85, 221] on div at bounding box center [571, 398] width 1143 height 796
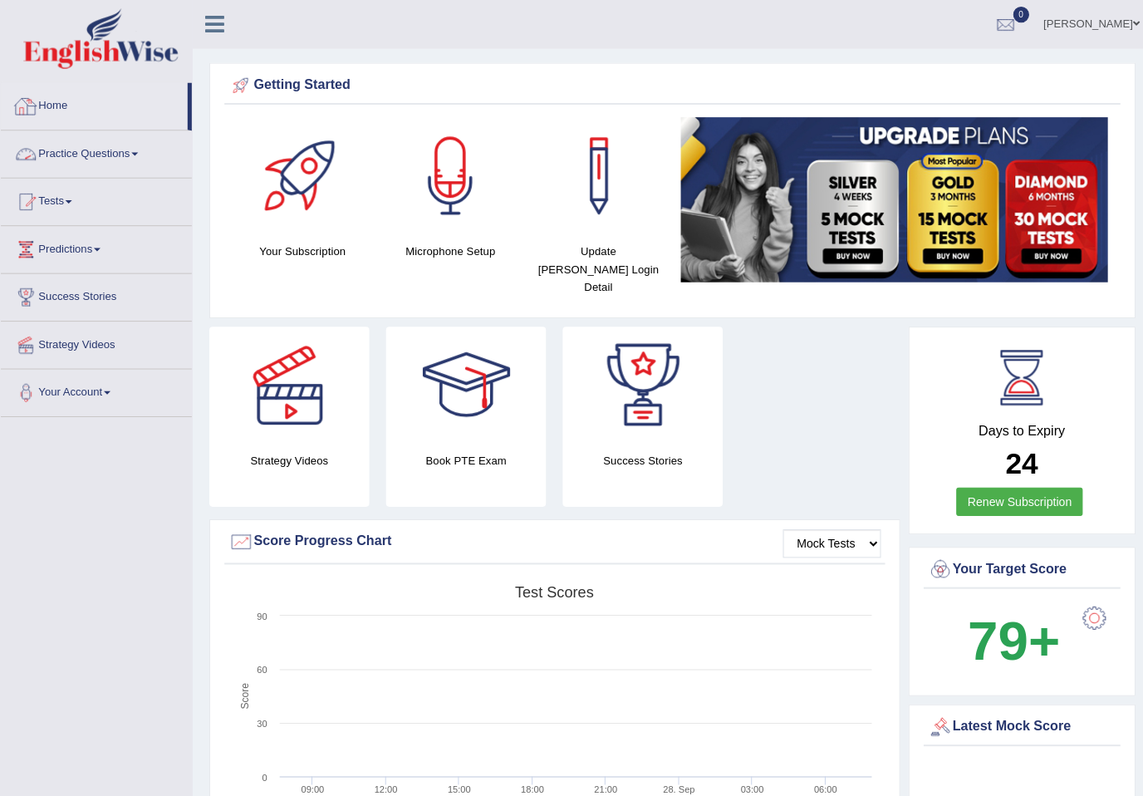
click at [1114, 30] on link "[PERSON_NAME]" at bounding box center [1082, 21] width 120 height 43
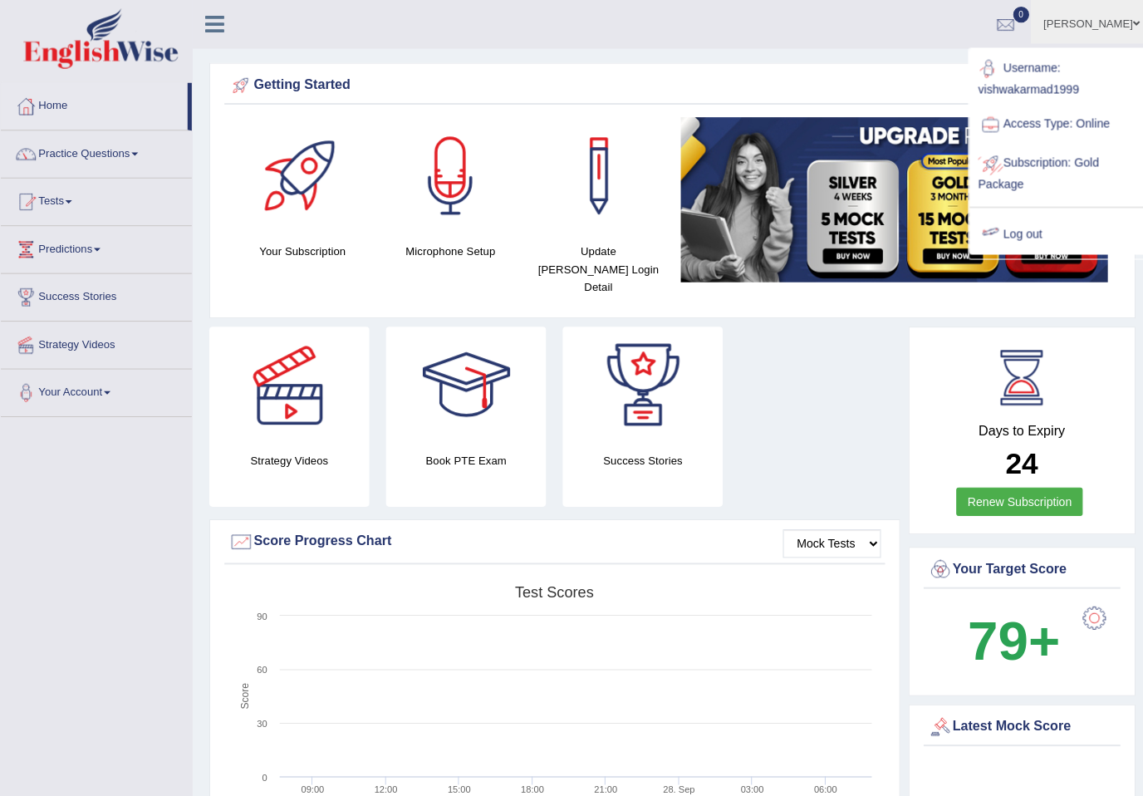
click at [1041, 231] on link "Log out" at bounding box center [1051, 232] width 179 height 38
